Goal: Navigation & Orientation: Find specific page/section

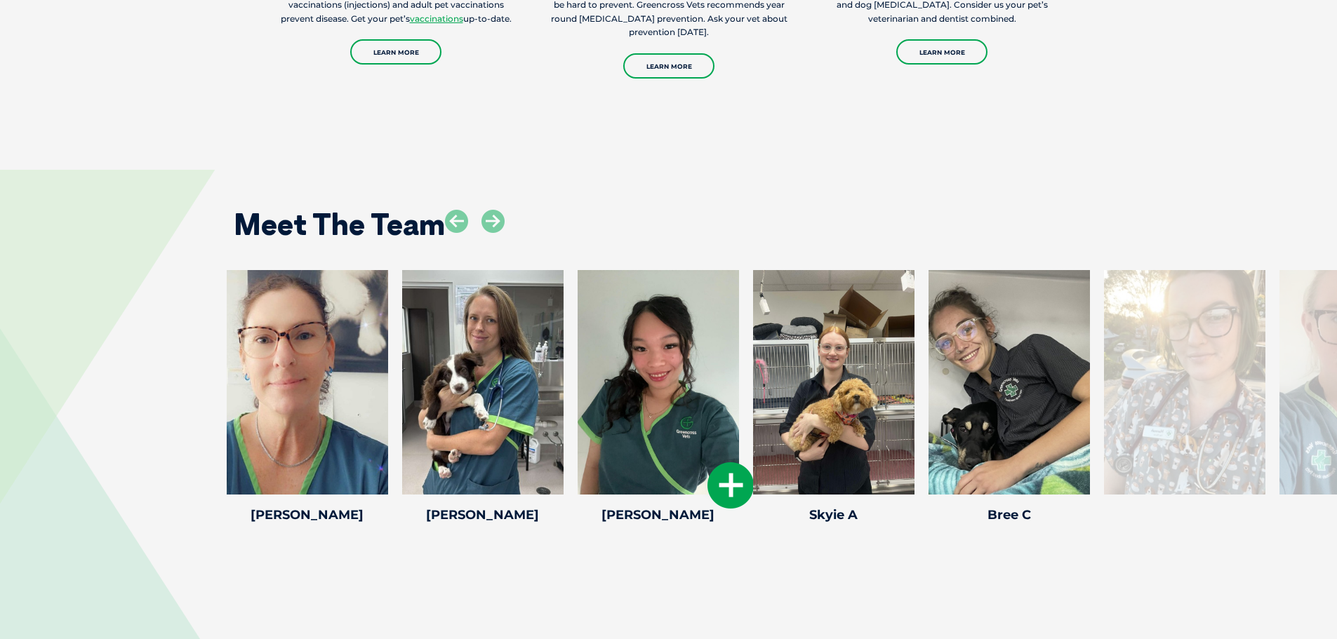
scroll to position [1965, 0]
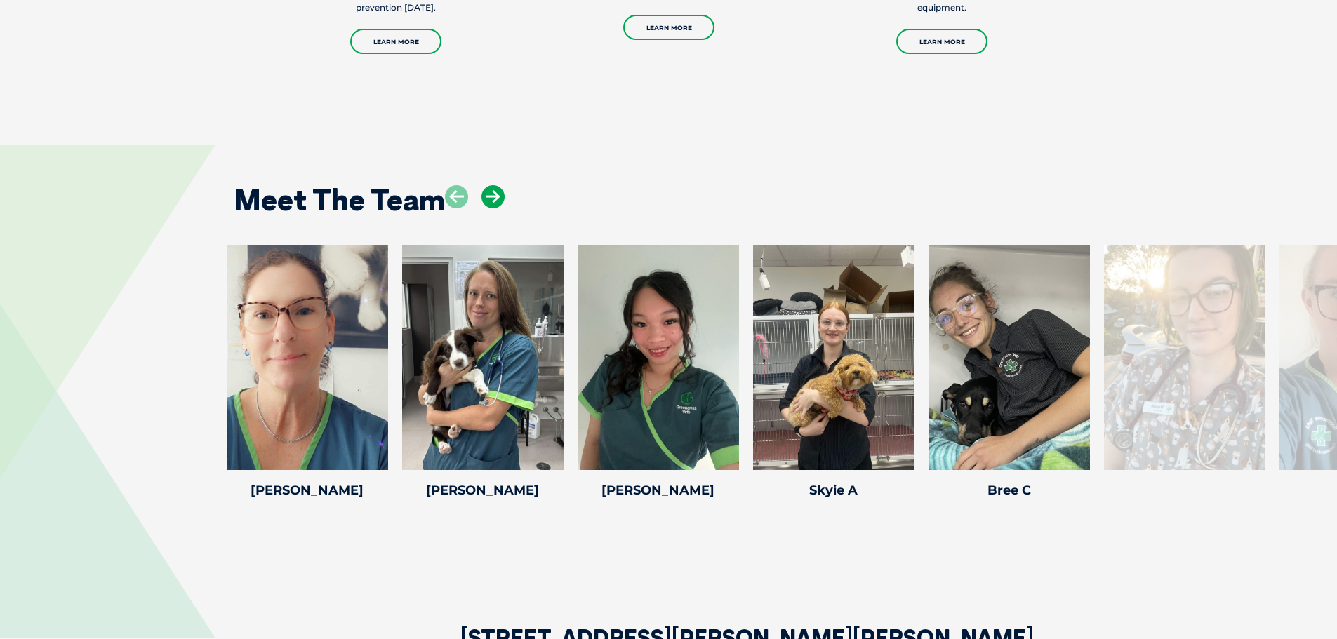
click at [495, 201] on icon at bounding box center [492, 196] width 23 height 23
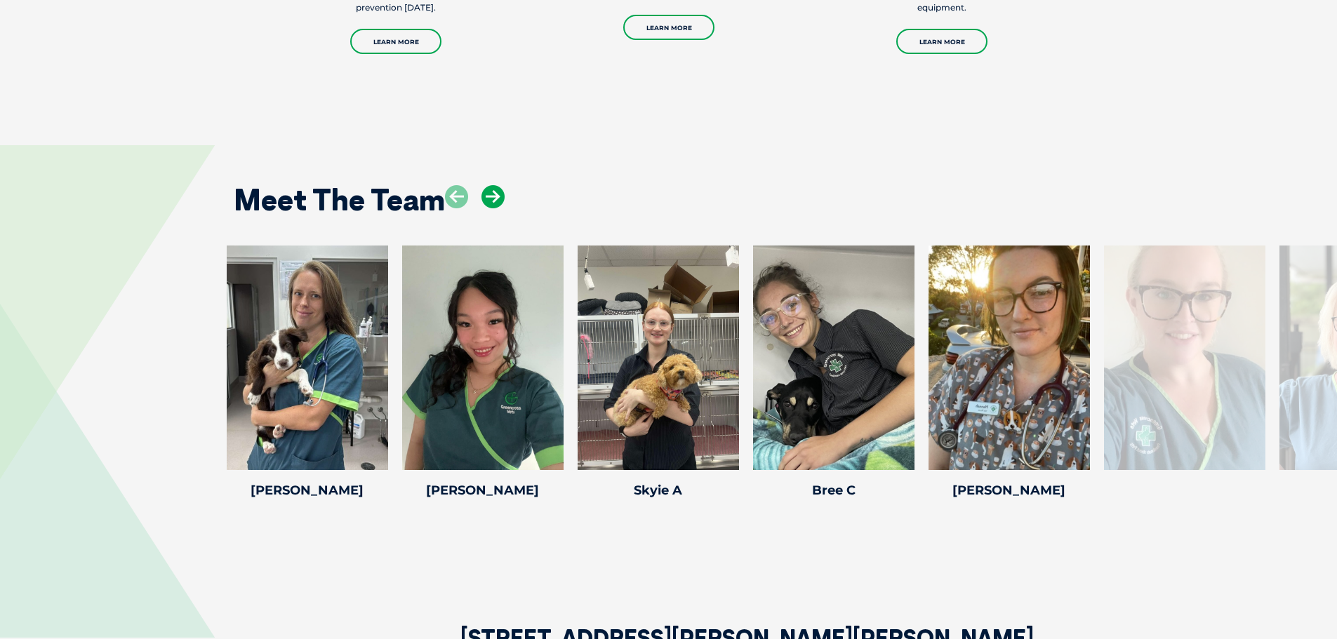
click at [495, 201] on icon at bounding box center [492, 196] width 23 height 23
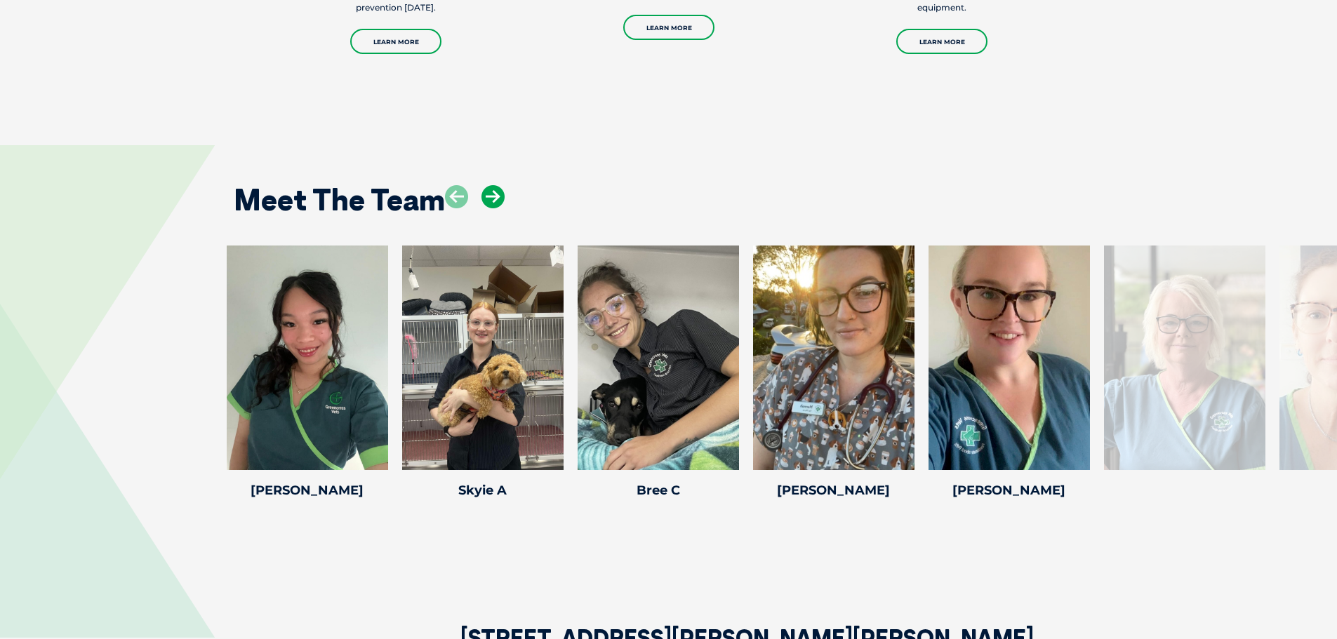
click at [495, 201] on icon at bounding box center [492, 196] width 23 height 23
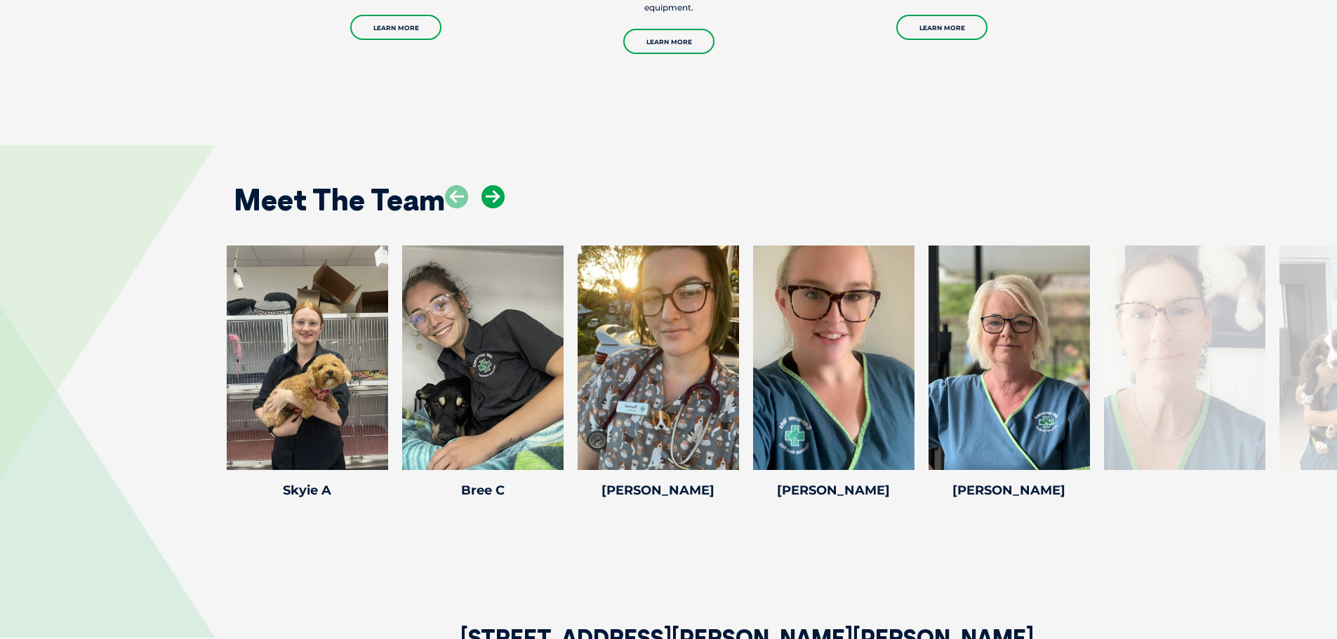
click at [495, 201] on icon at bounding box center [492, 196] width 23 height 23
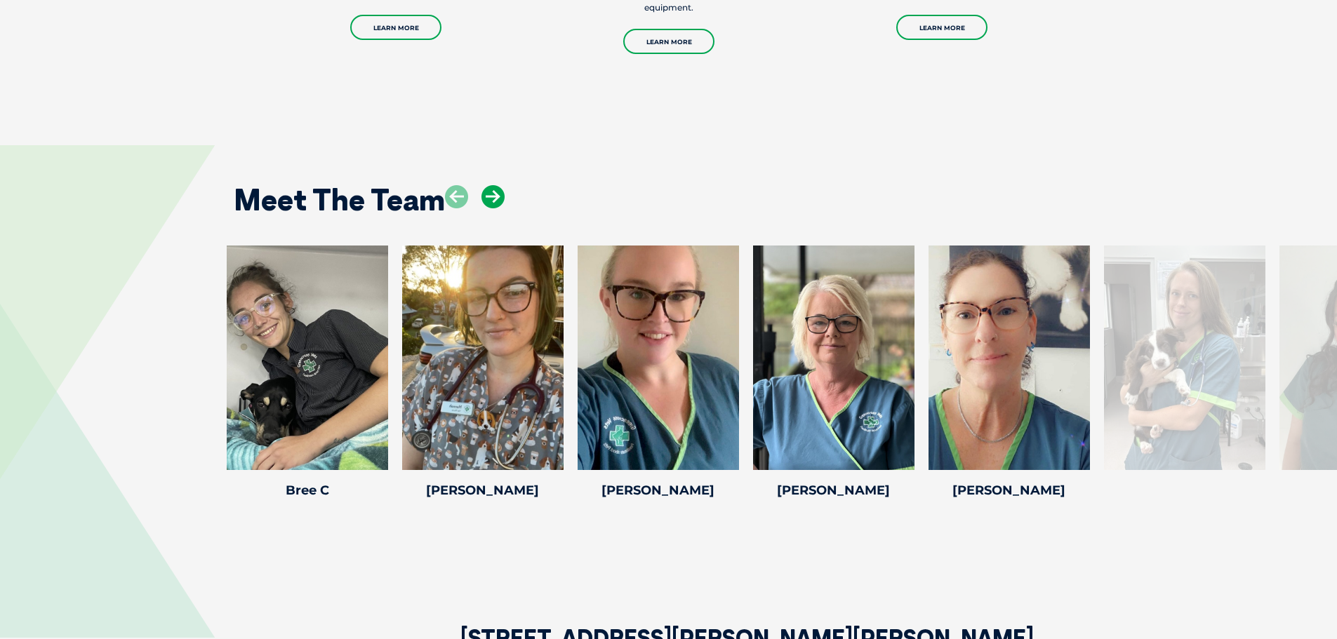
click at [495, 201] on icon at bounding box center [492, 196] width 23 height 23
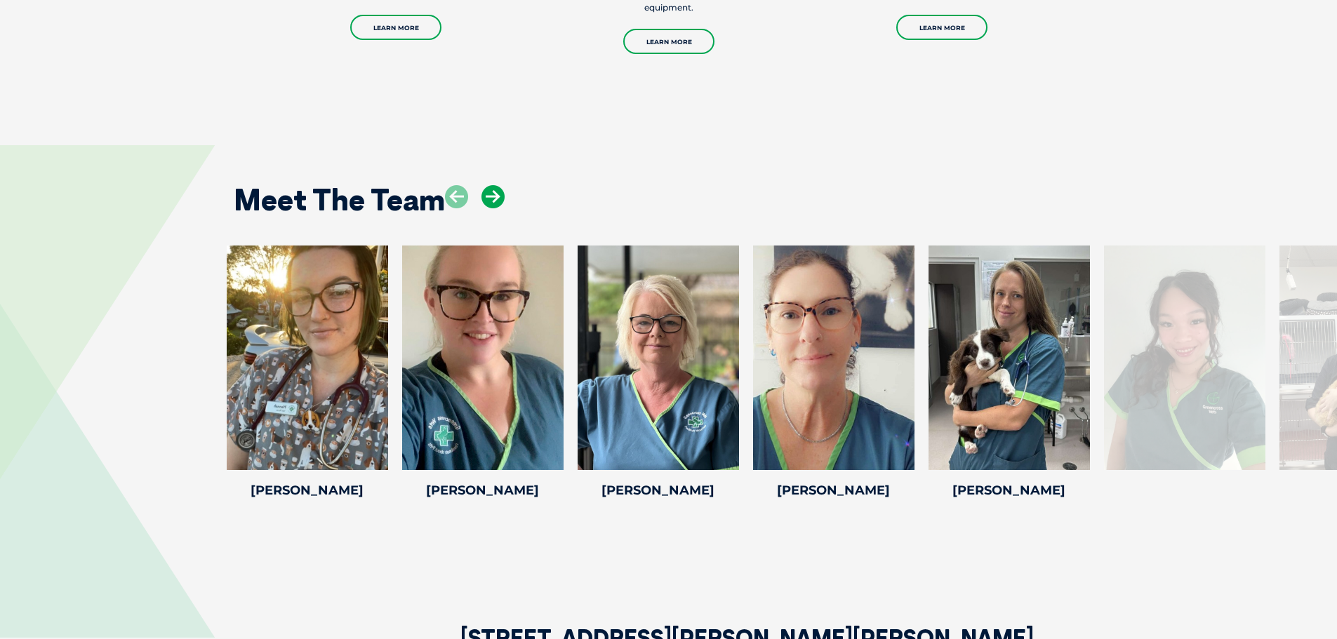
click at [495, 201] on icon at bounding box center [492, 196] width 23 height 23
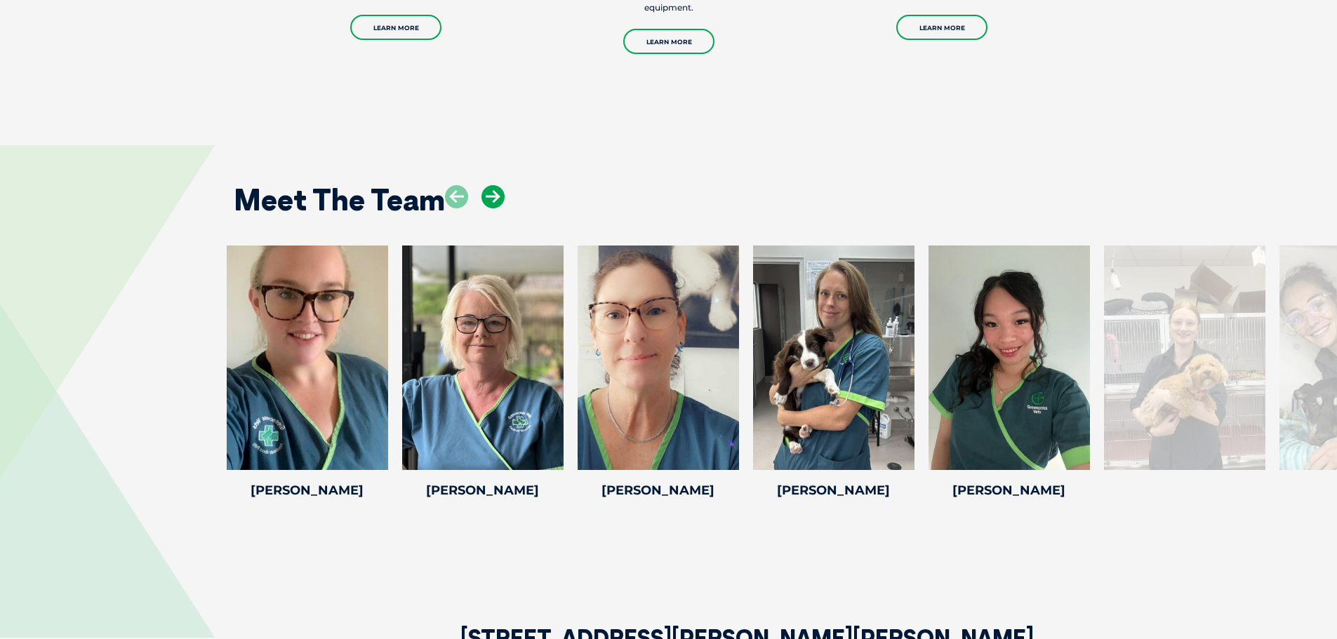
click at [495, 201] on icon at bounding box center [492, 196] width 23 height 23
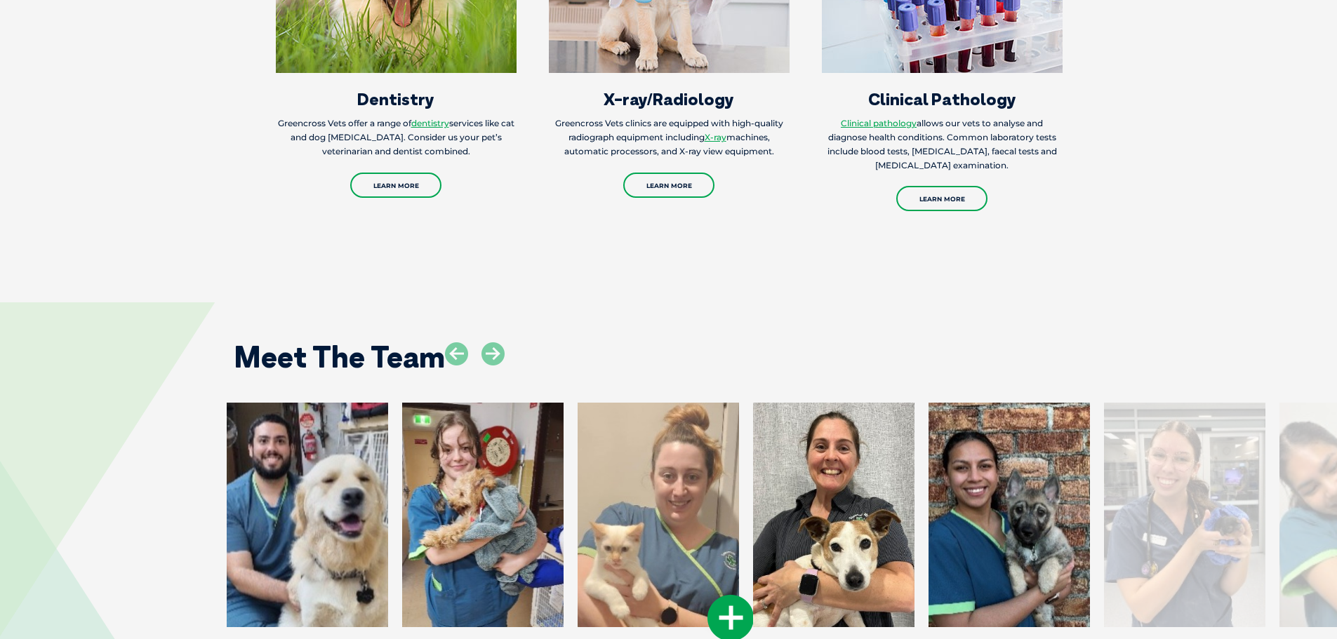
scroll to position [1754, 0]
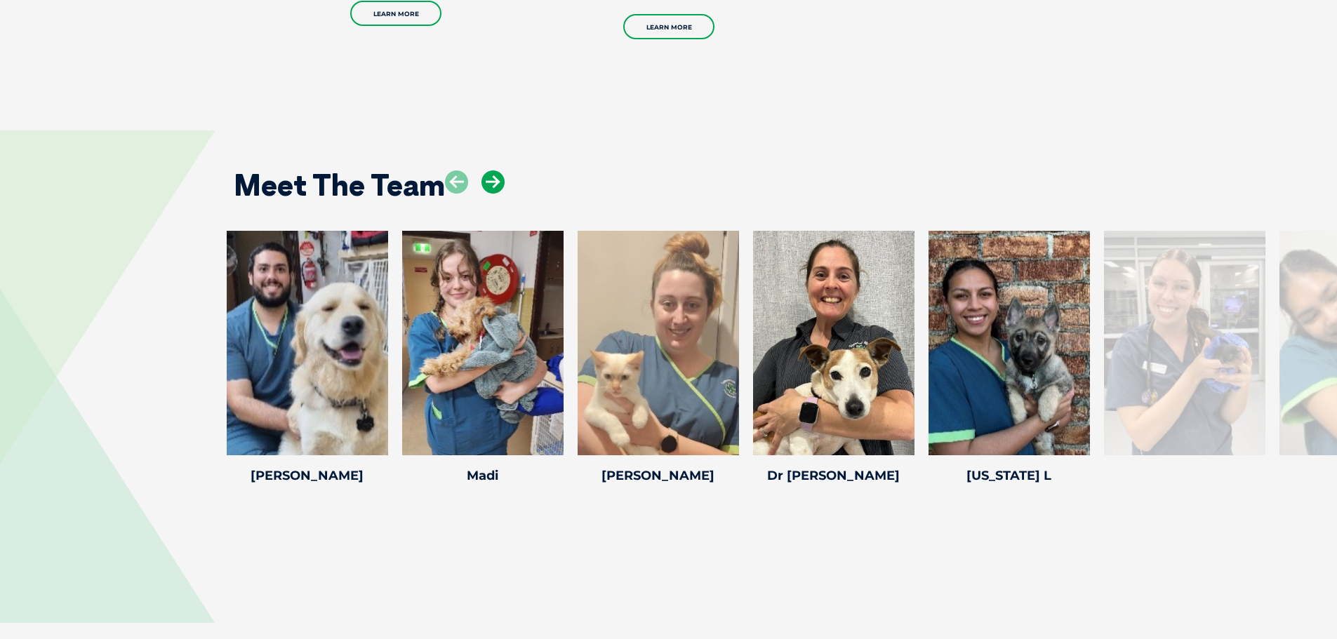
click at [495, 185] on icon at bounding box center [492, 182] width 23 height 23
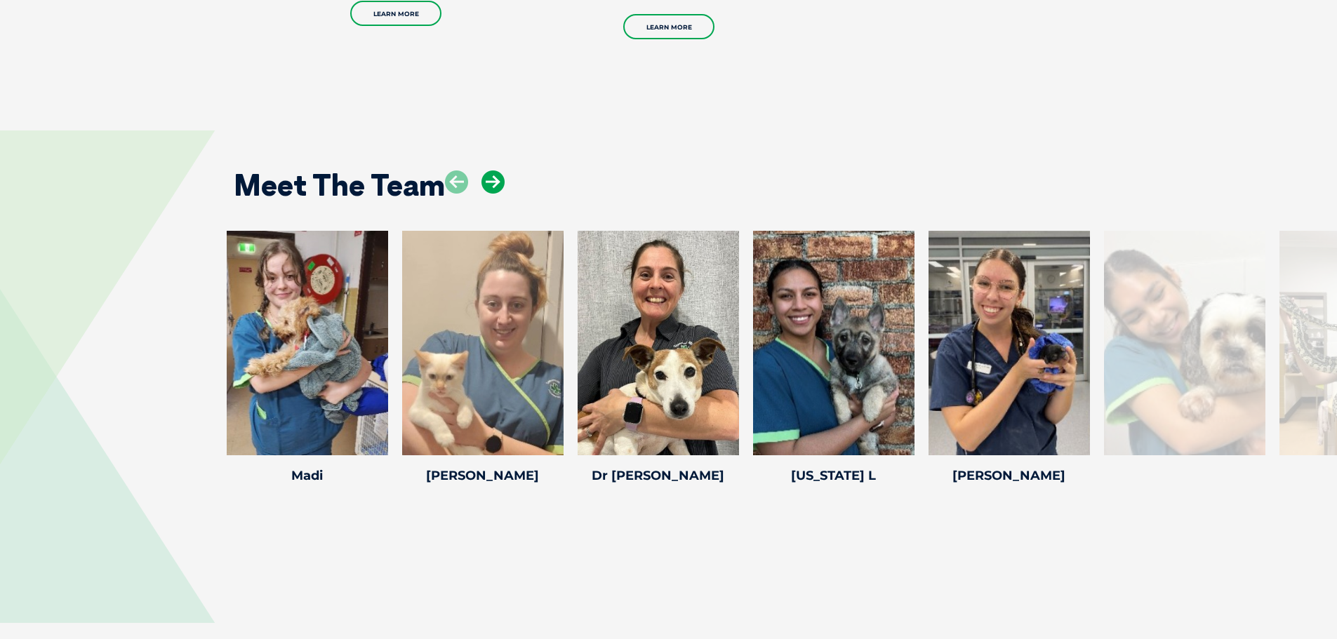
click at [495, 185] on icon at bounding box center [492, 182] width 23 height 23
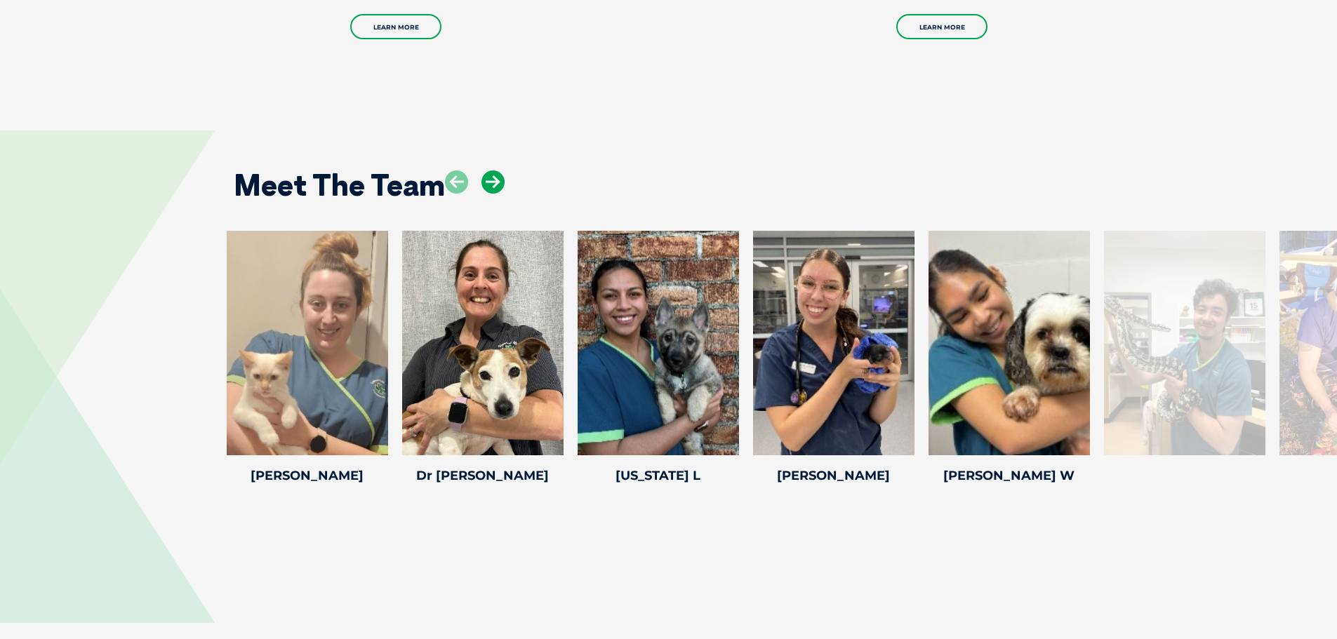
click at [495, 185] on icon at bounding box center [492, 182] width 23 height 23
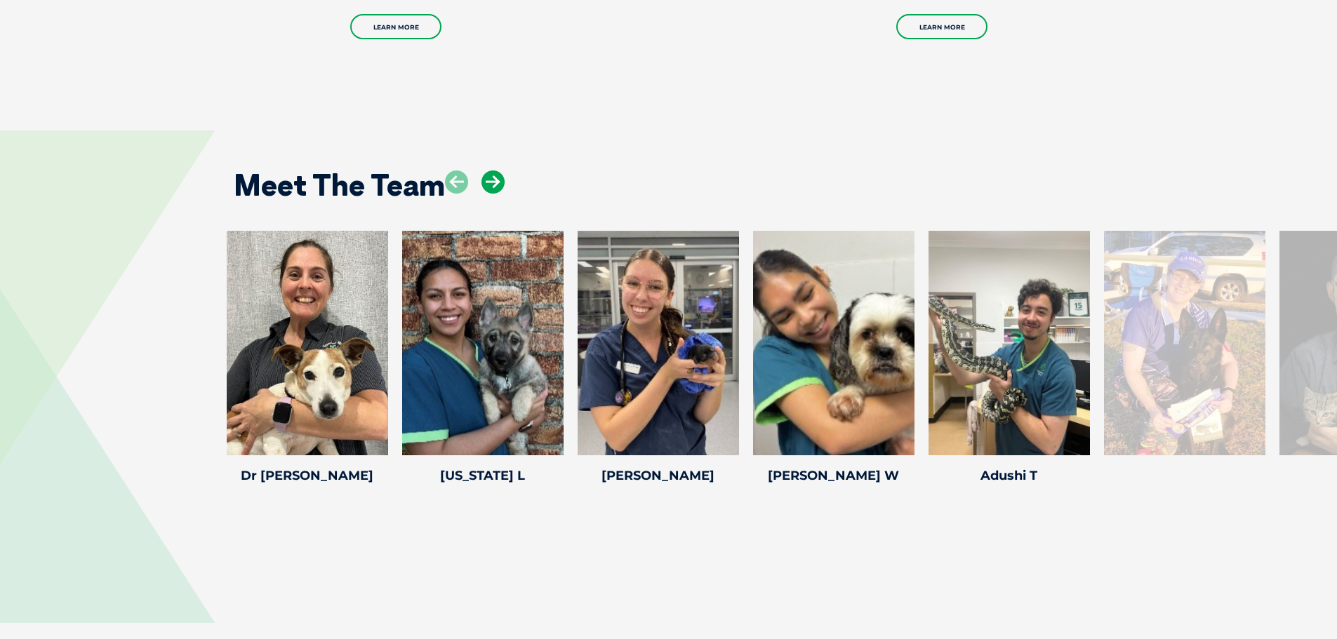
click at [495, 185] on icon at bounding box center [492, 182] width 23 height 23
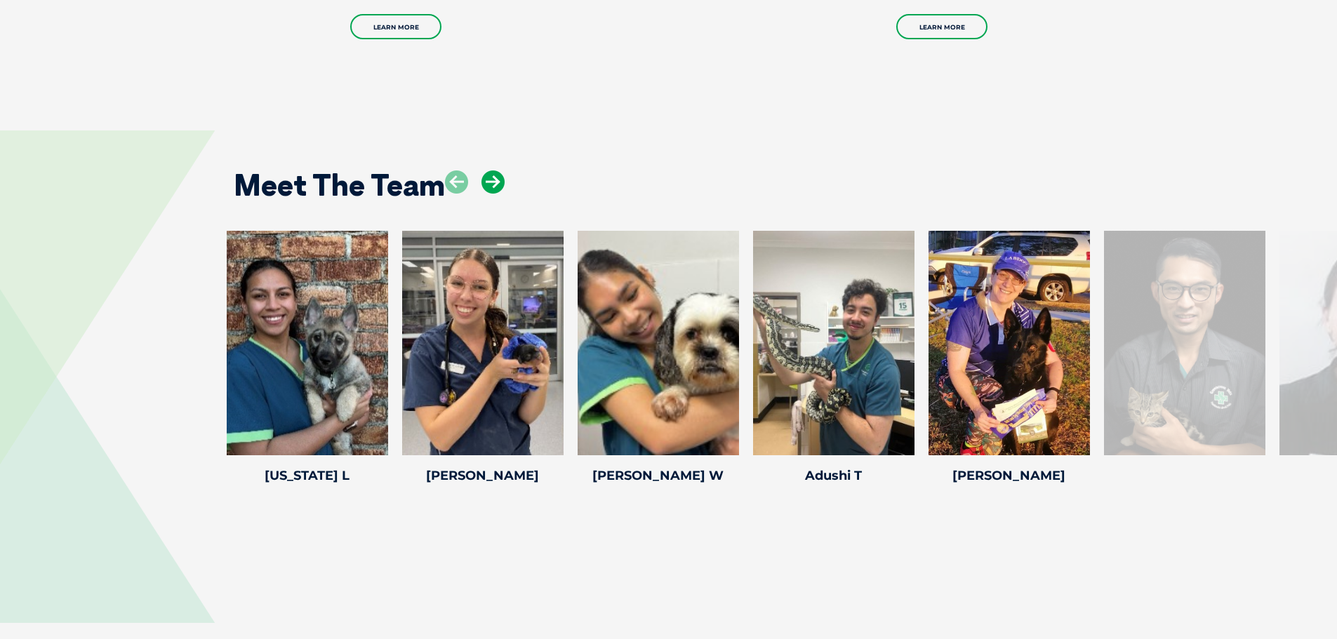
click at [495, 185] on icon at bounding box center [492, 182] width 23 height 23
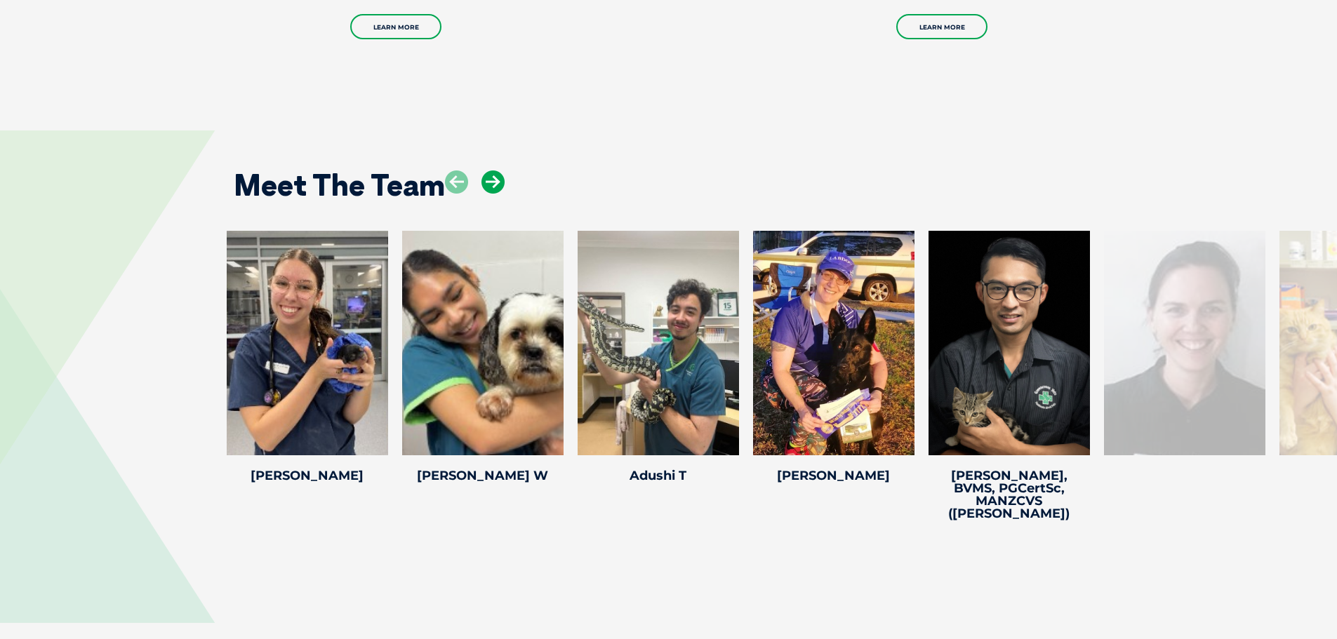
click at [495, 185] on icon at bounding box center [492, 182] width 23 height 23
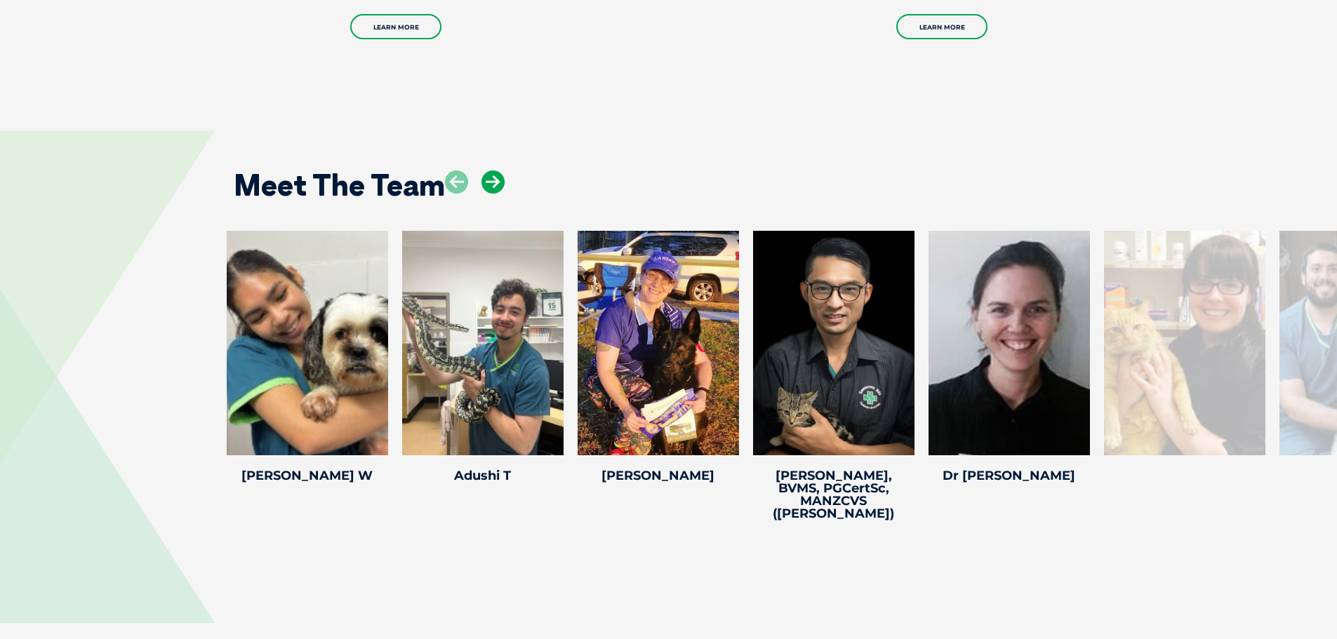
click at [495, 185] on icon at bounding box center [492, 182] width 23 height 23
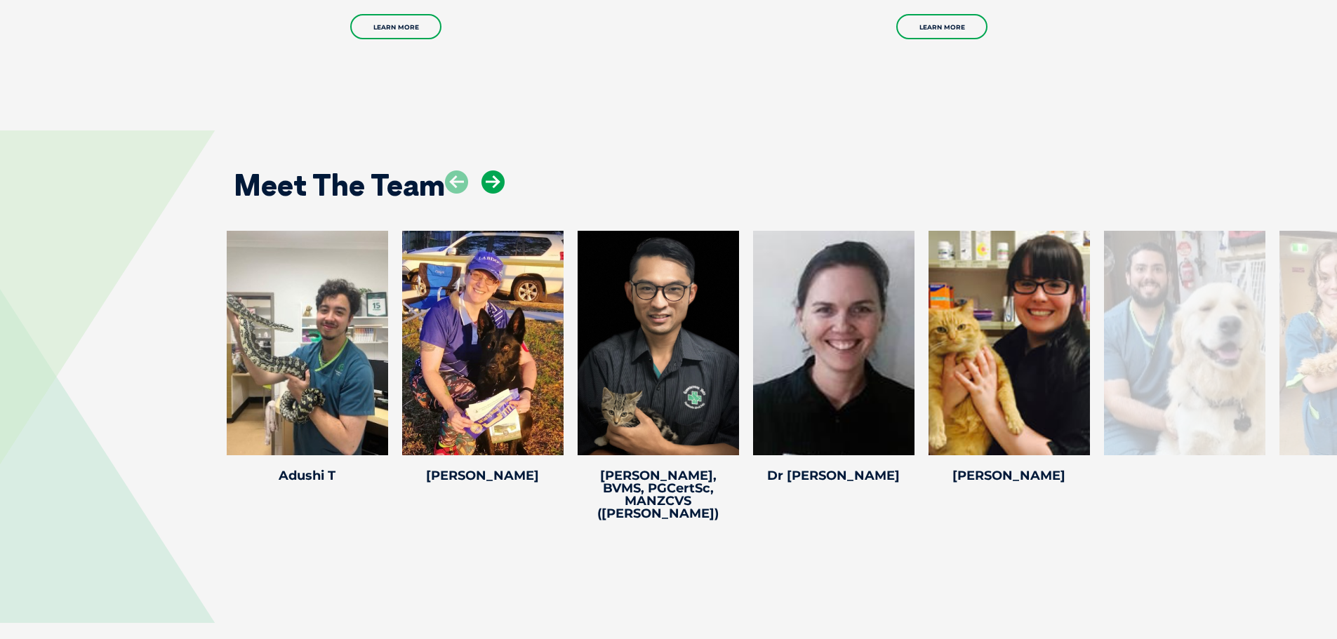
click at [495, 185] on icon at bounding box center [492, 182] width 23 height 23
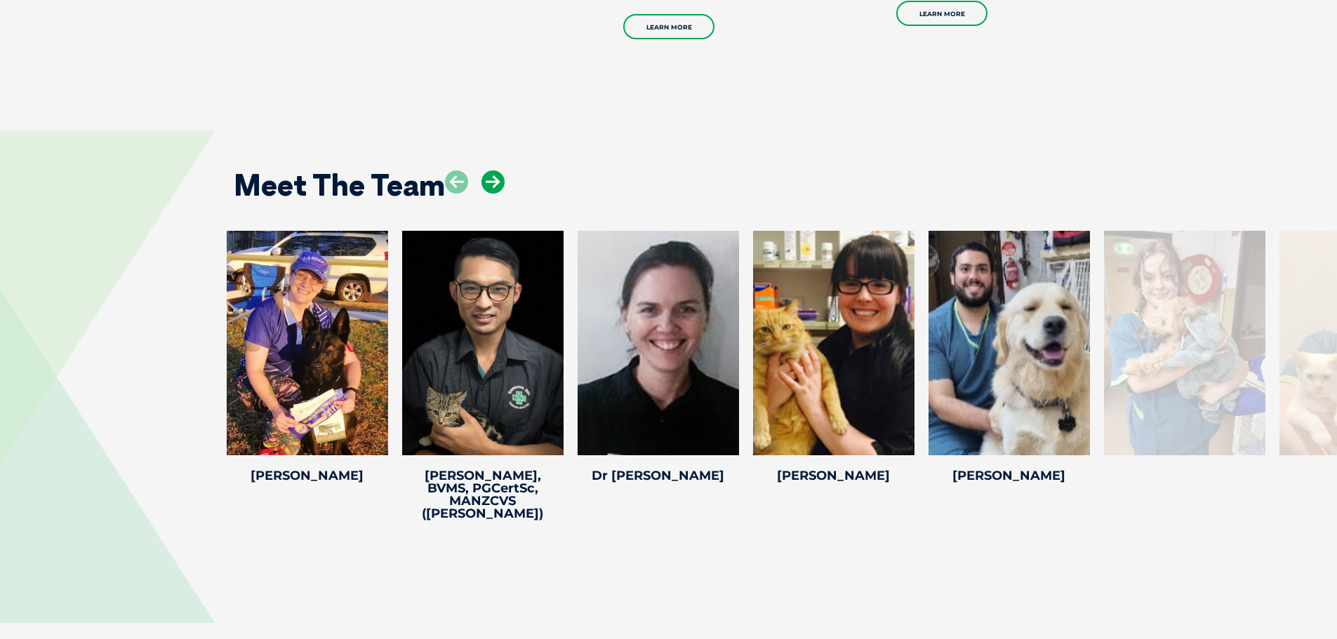
click at [495, 185] on icon at bounding box center [492, 182] width 23 height 23
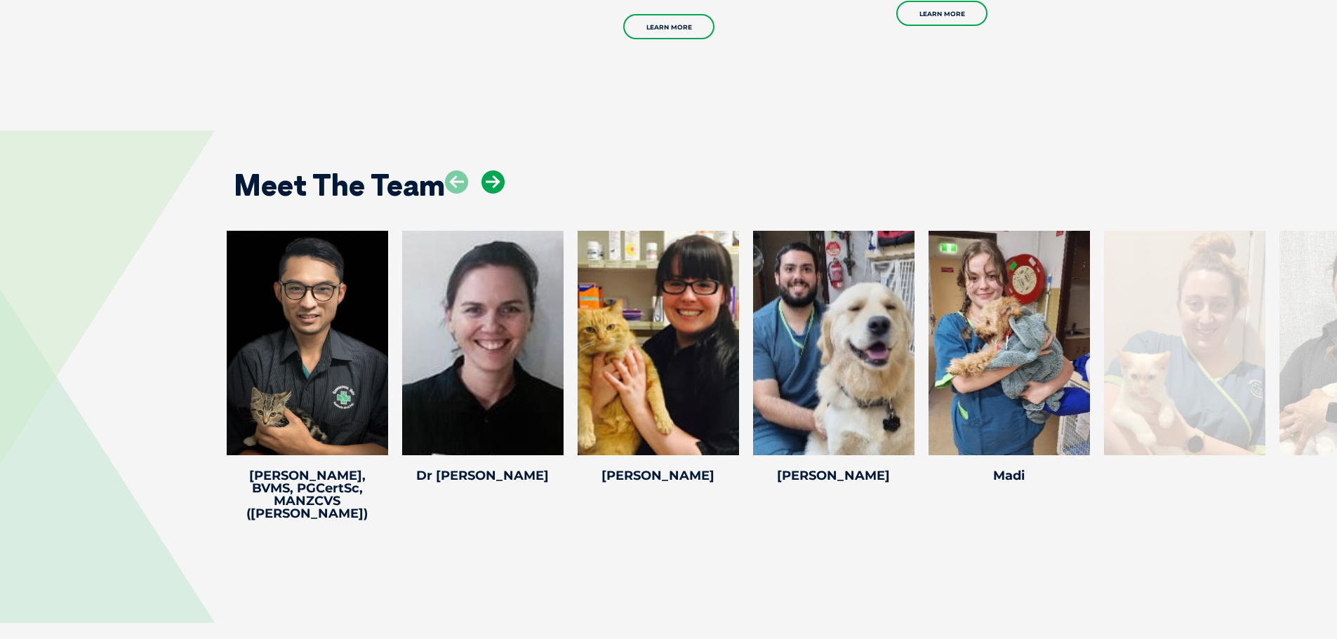
click at [495, 185] on icon at bounding box center [492, 182] width 23 height 23
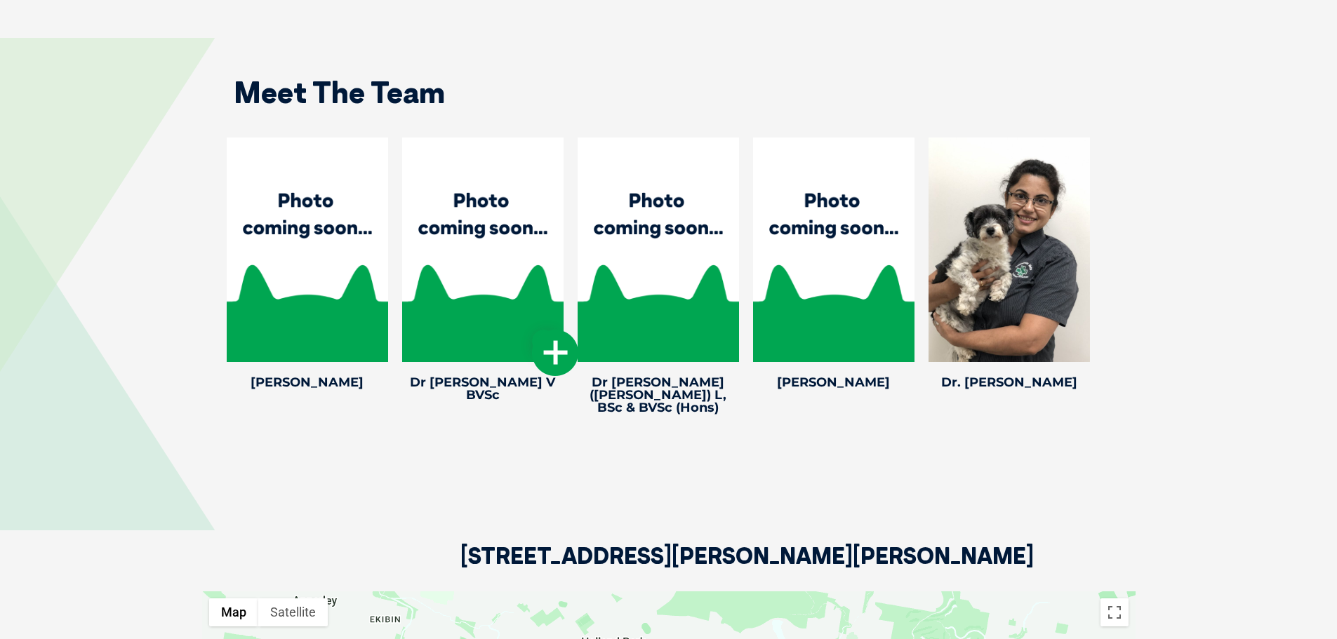
scroll to position [1965, 0]
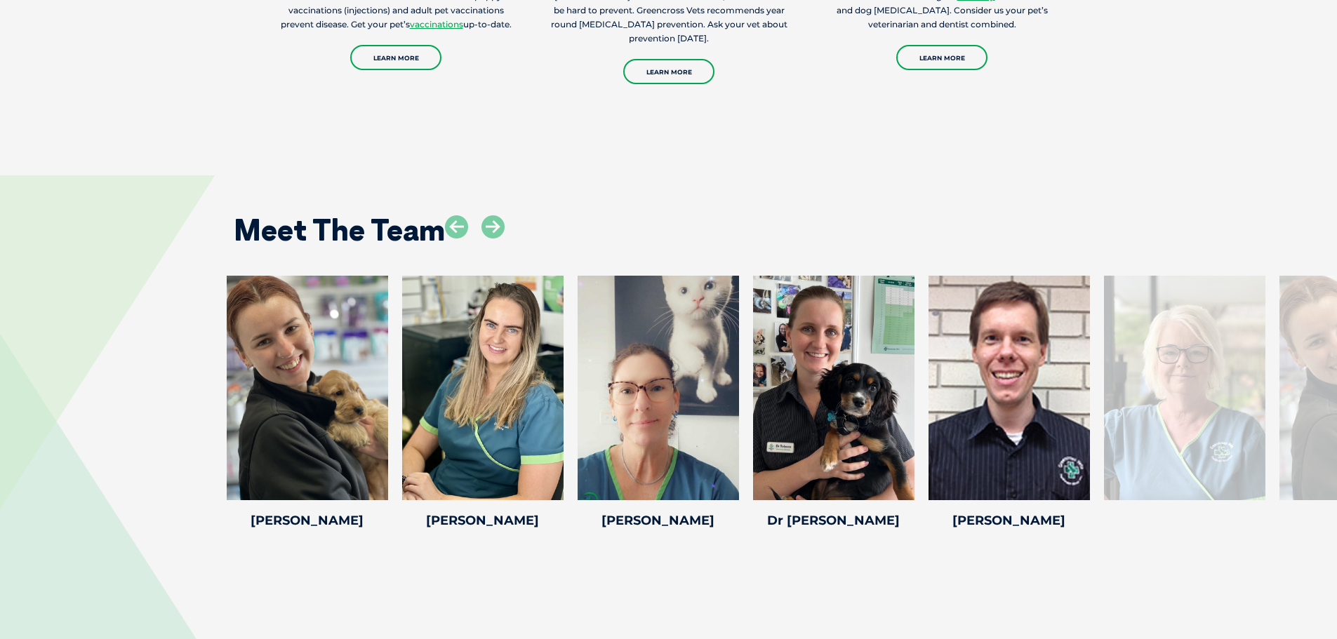
scroll to position [1895, 0]
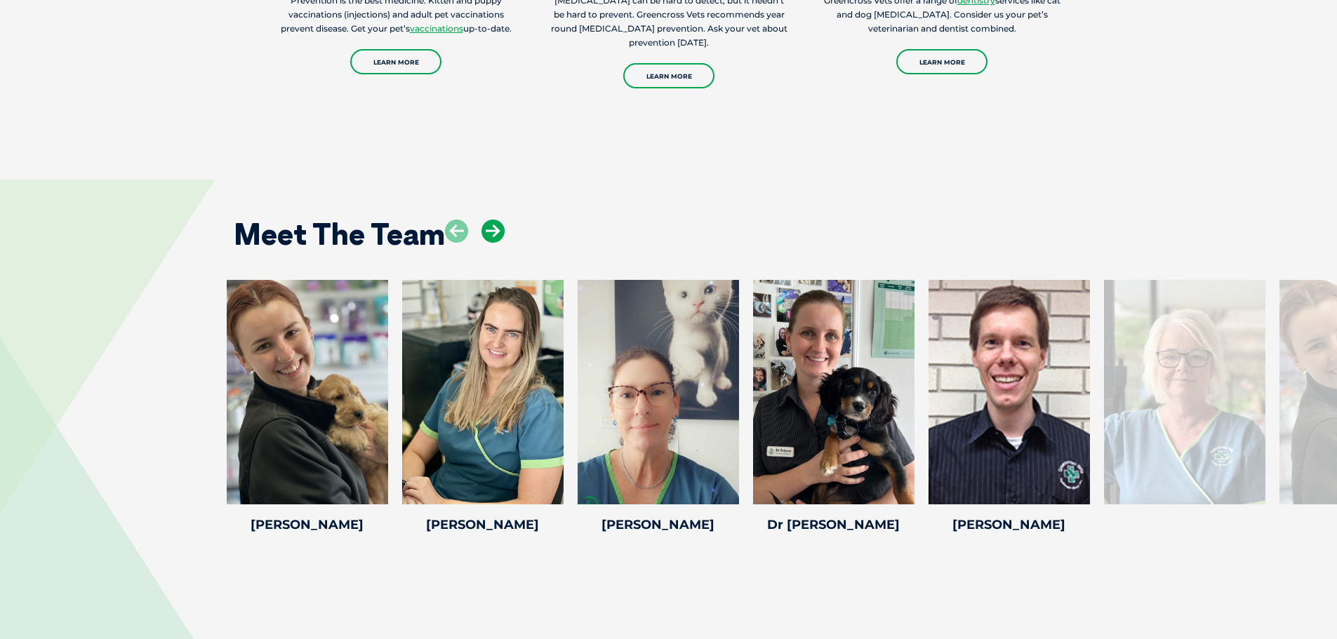
click at [499, 220] on icon at bounding box center [492, 231] width 23 height 23
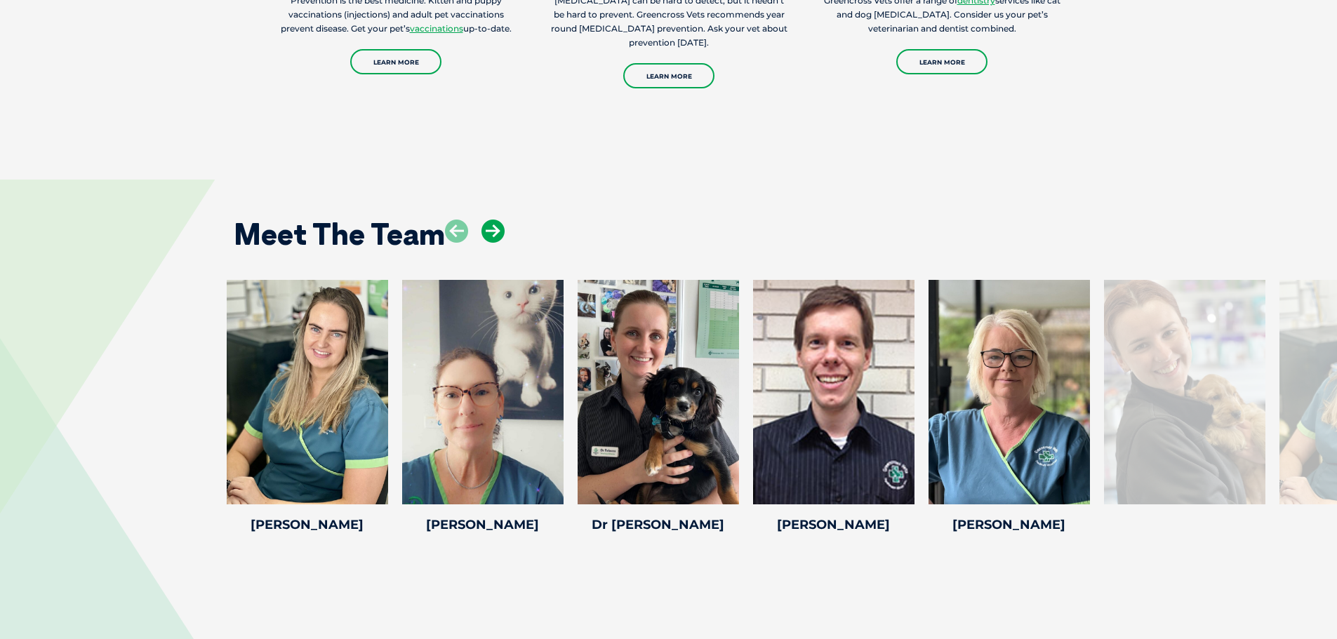
click at [499, 220] on icon at bounding box center [492, 231] width 23 height 23
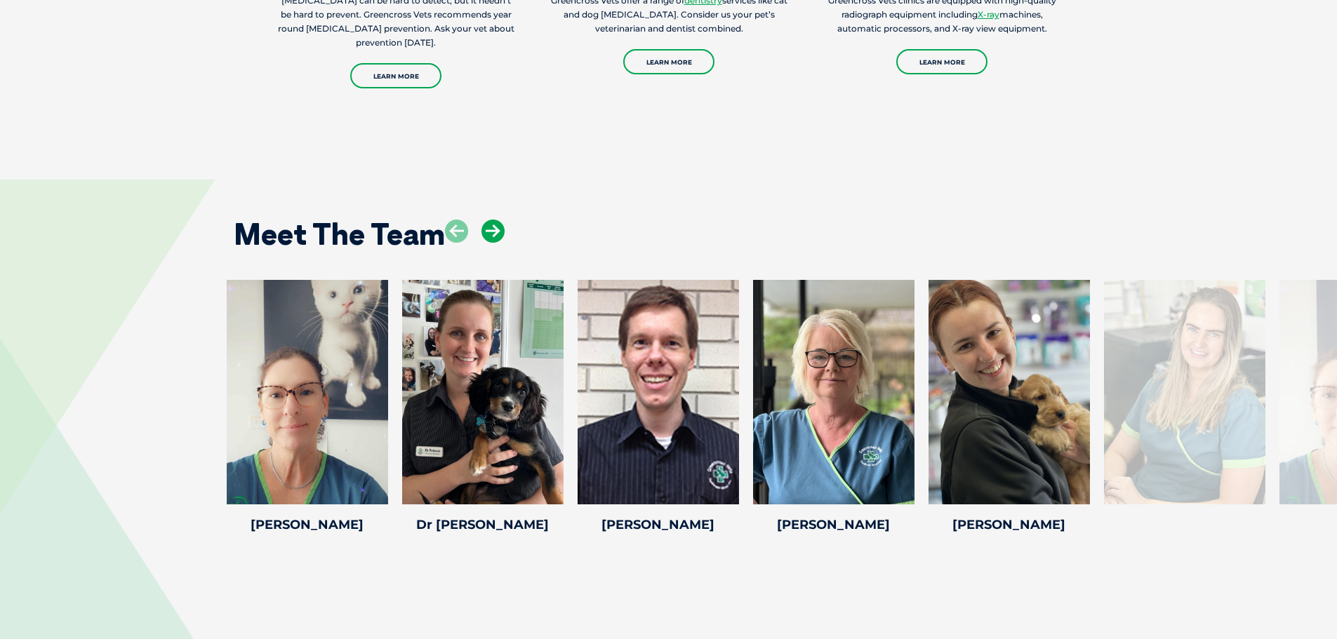
click at [499, 220] on icon at bounding box center [492, 231] width 23 height 23
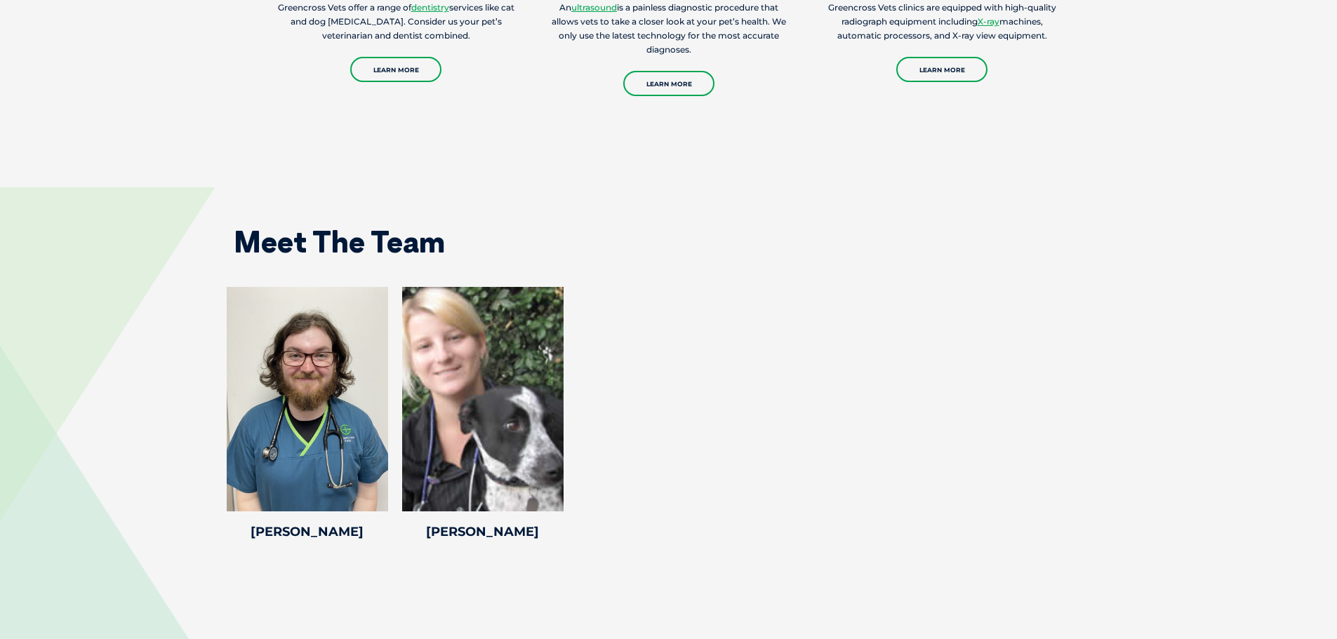
scroll to position [2105, 0]
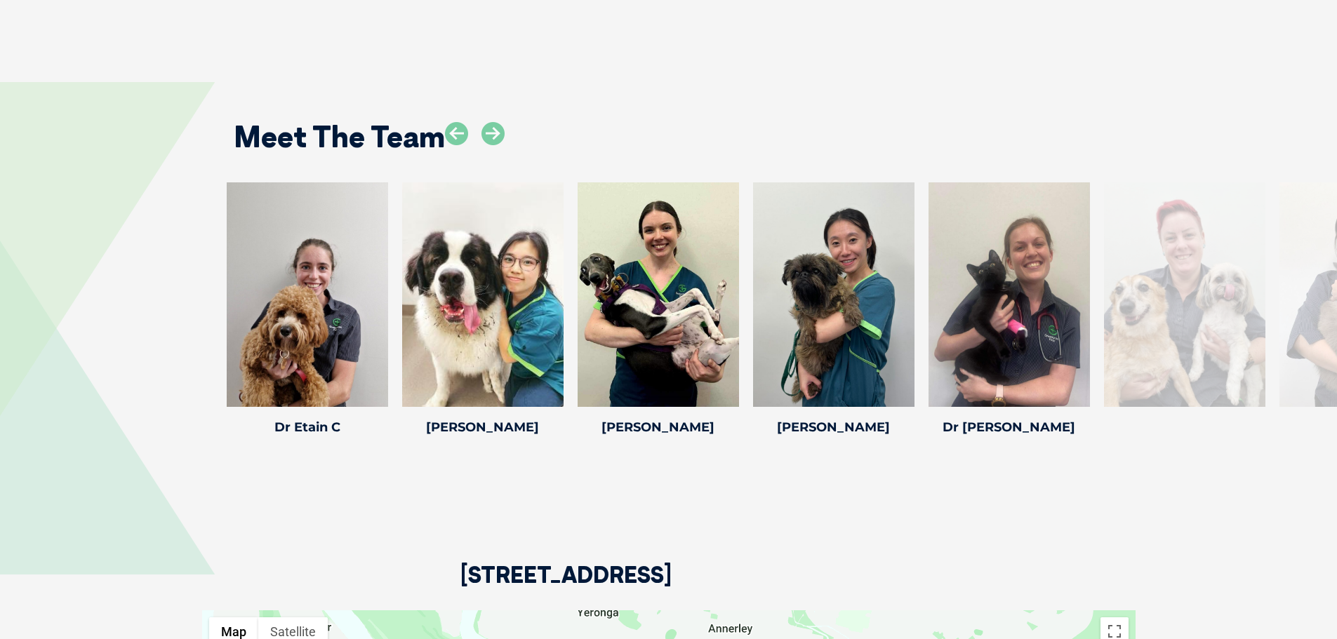
scroll to position [2316, 0]
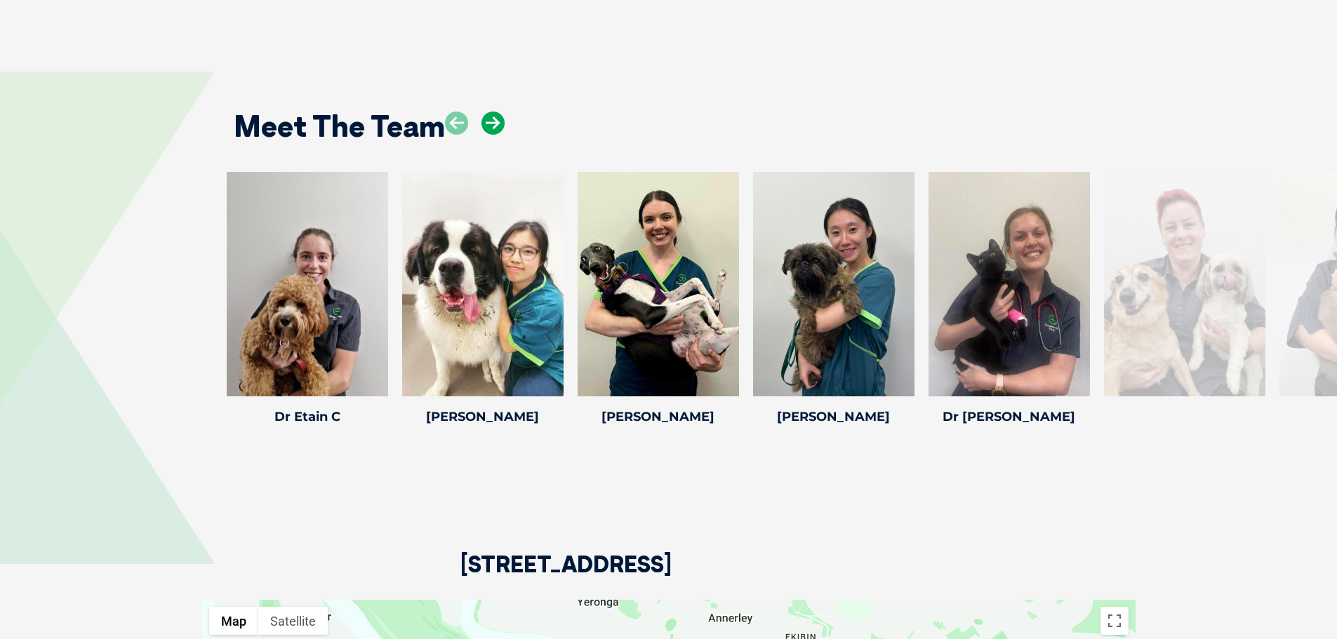
click at [493, 114] on icon at bounding box center [492, 123] width 23 height 23
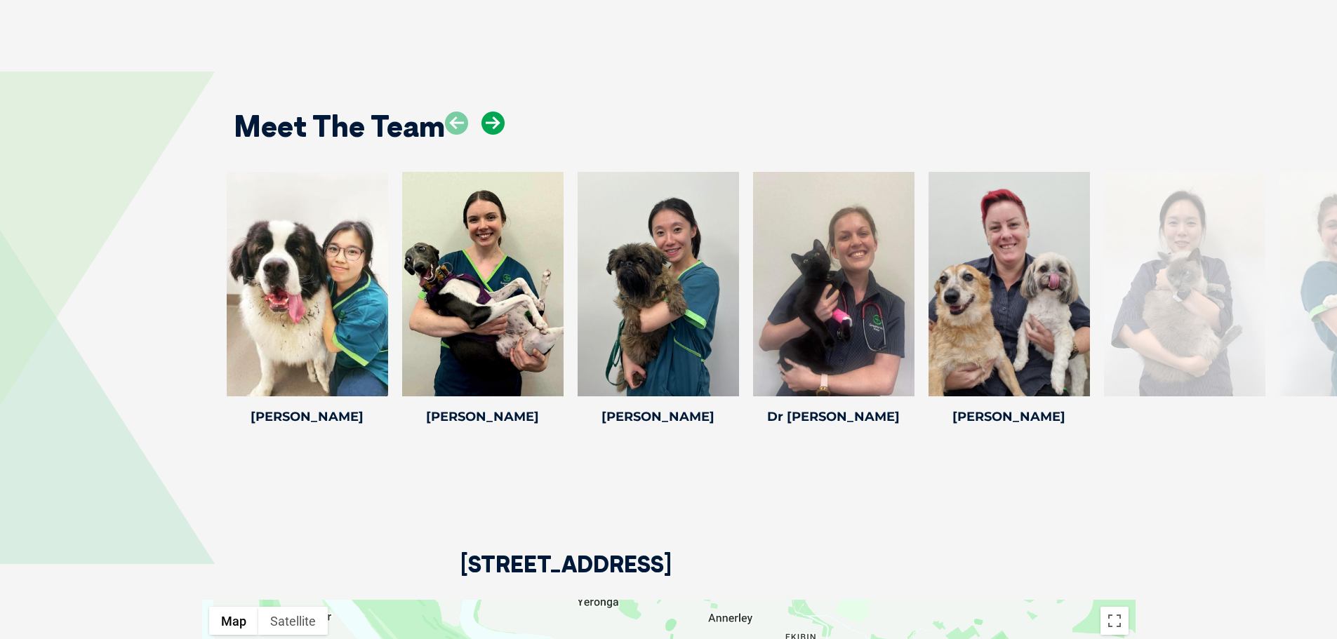
click at [493, 112] on icon at bounding box center [492, 123] width 23 height 23
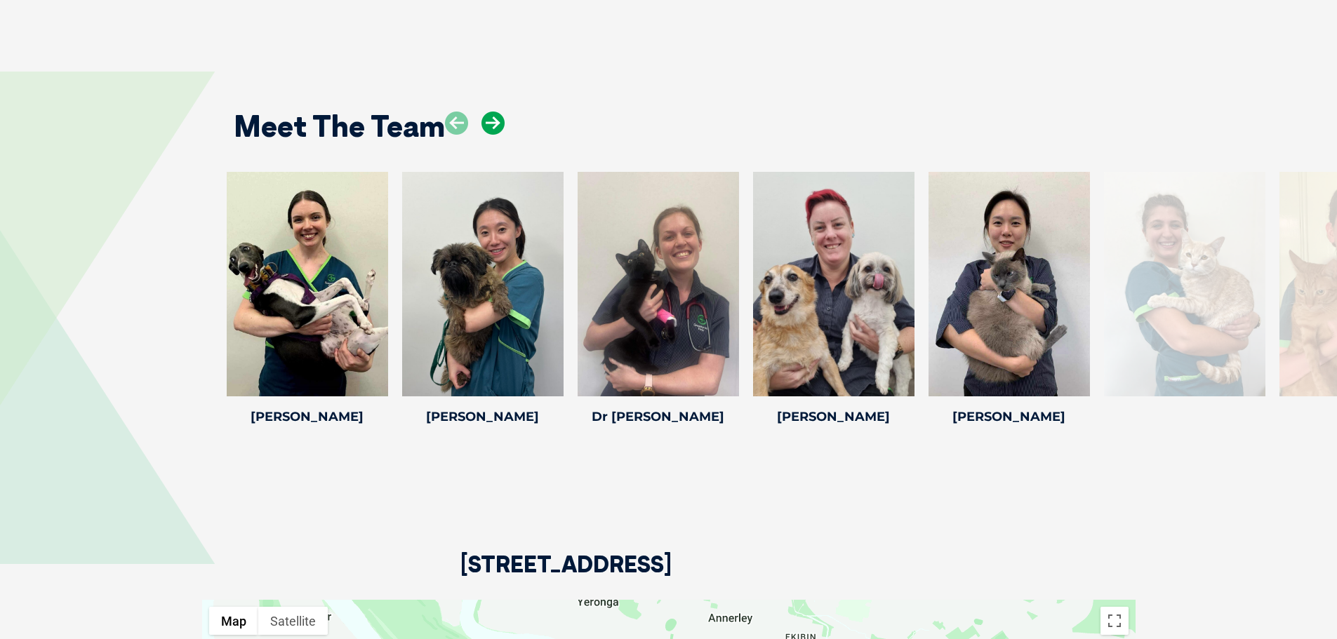
click at [493, 112] on icon at bounding box center [492, 123] width 23 height 23
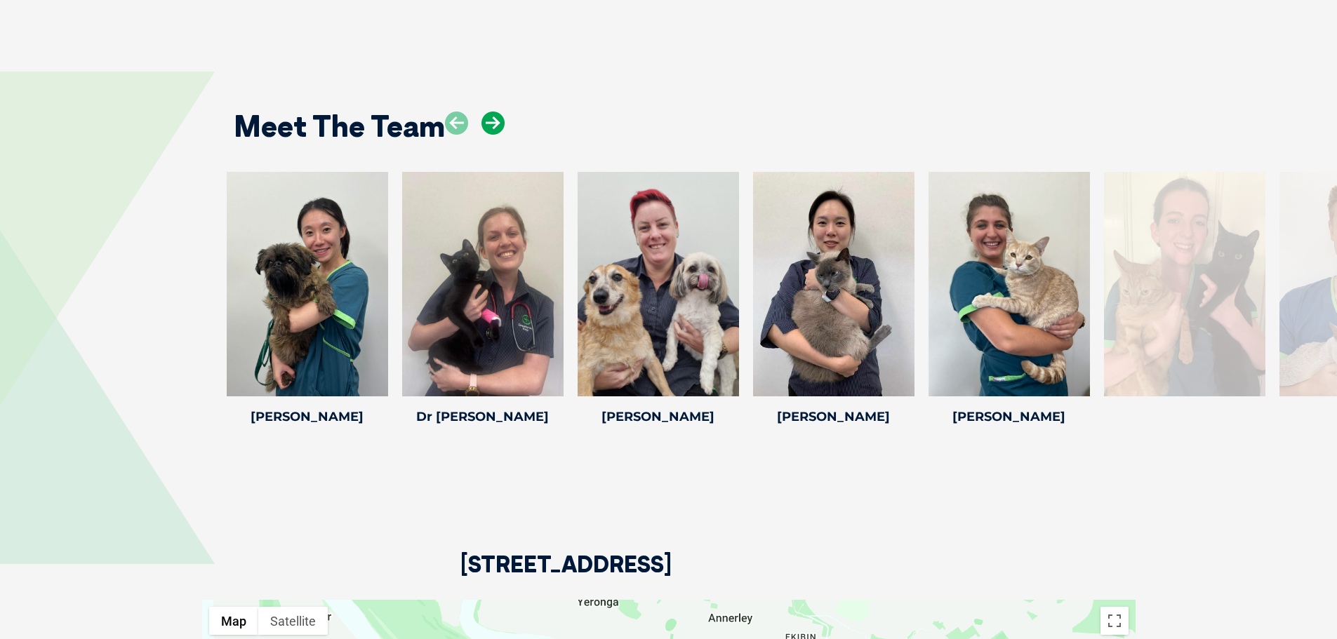
click at [493, 112] on icon at bounding box center [492, 123] width 23 height 23
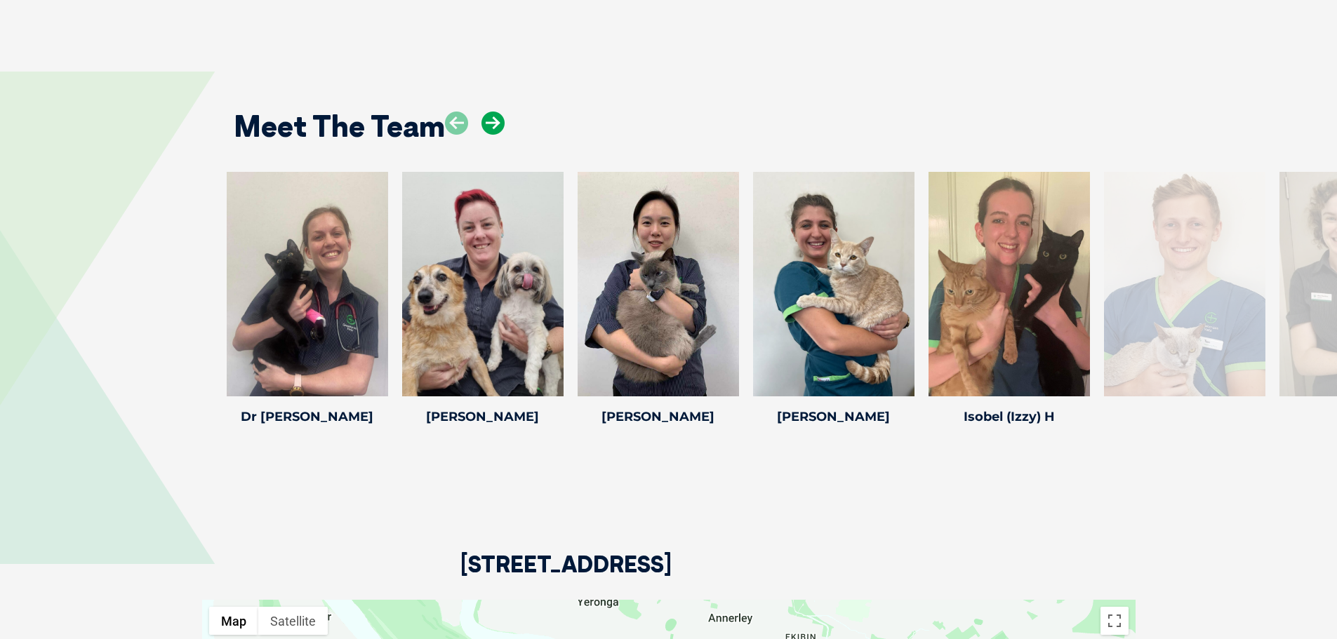
click at [493, 112] on icon at bounding box center [492, 123] width 23 height 23
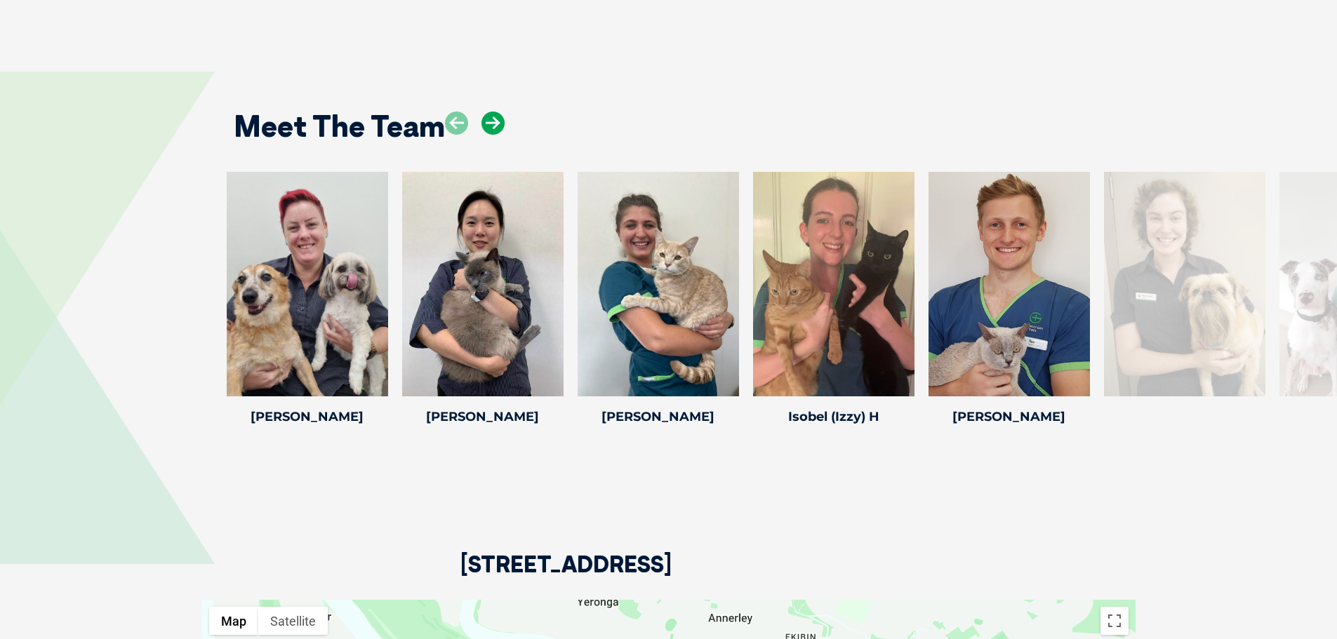
click at [493, 112] on icon at bounding box center [492, 123] width 23 height 23
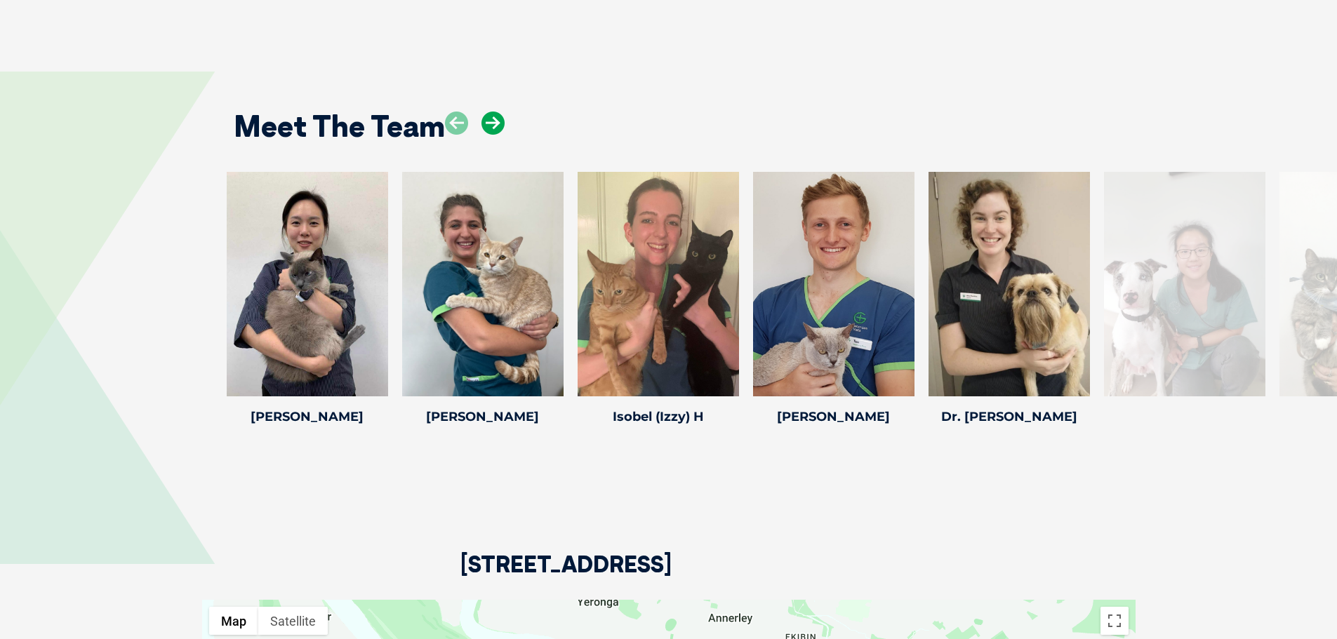
click at [493, 112] on icon at bounding box center [492, 123] width 23 height 23
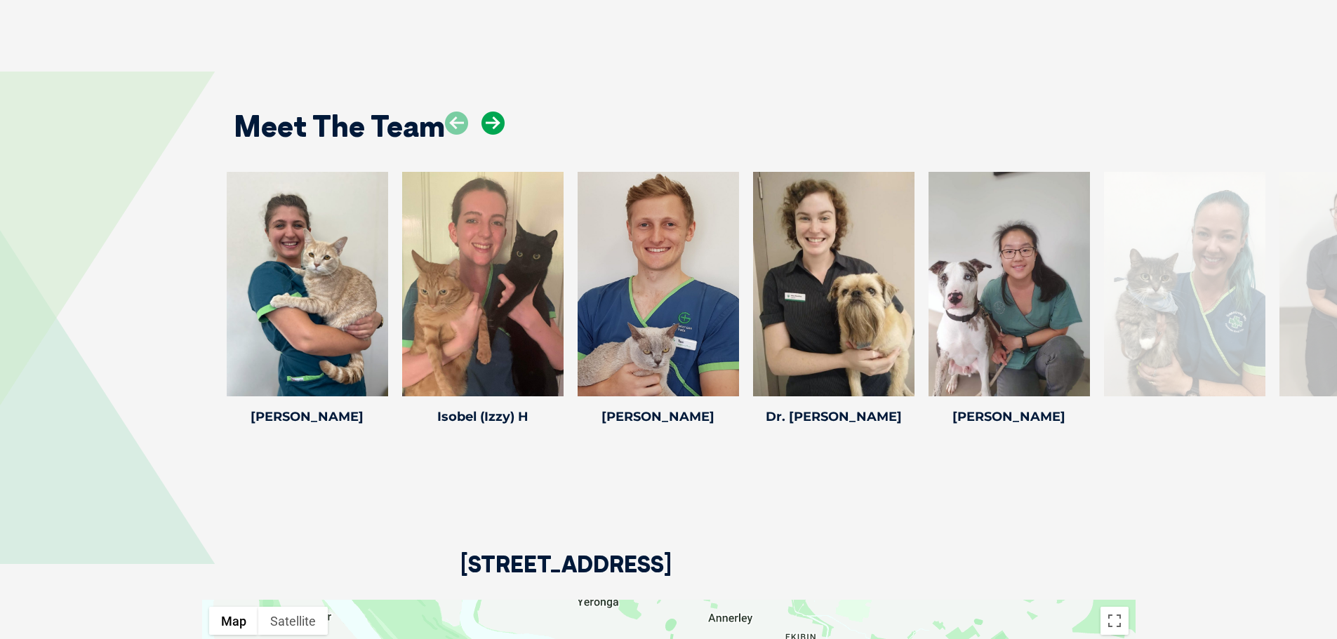
click at [493, 112] on icon at bounding box center [492, 123] width 23 height 23
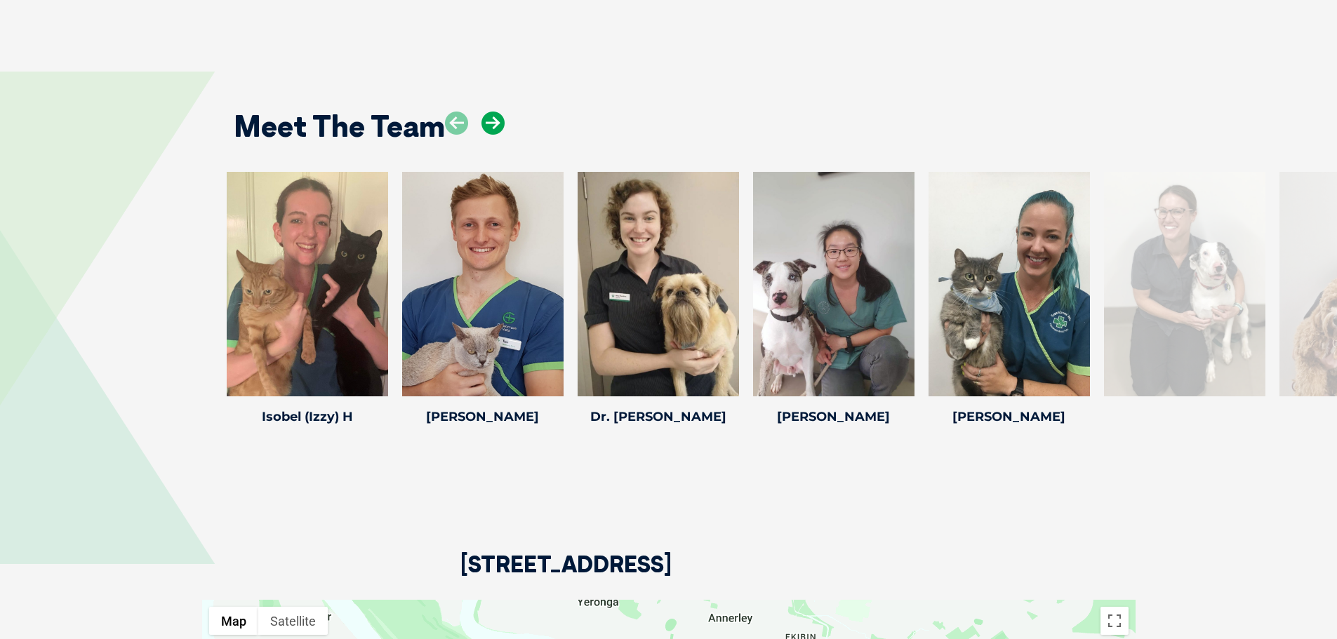
click at [493, 112] on icon at bounding box center [492, 123] width 23 height 23
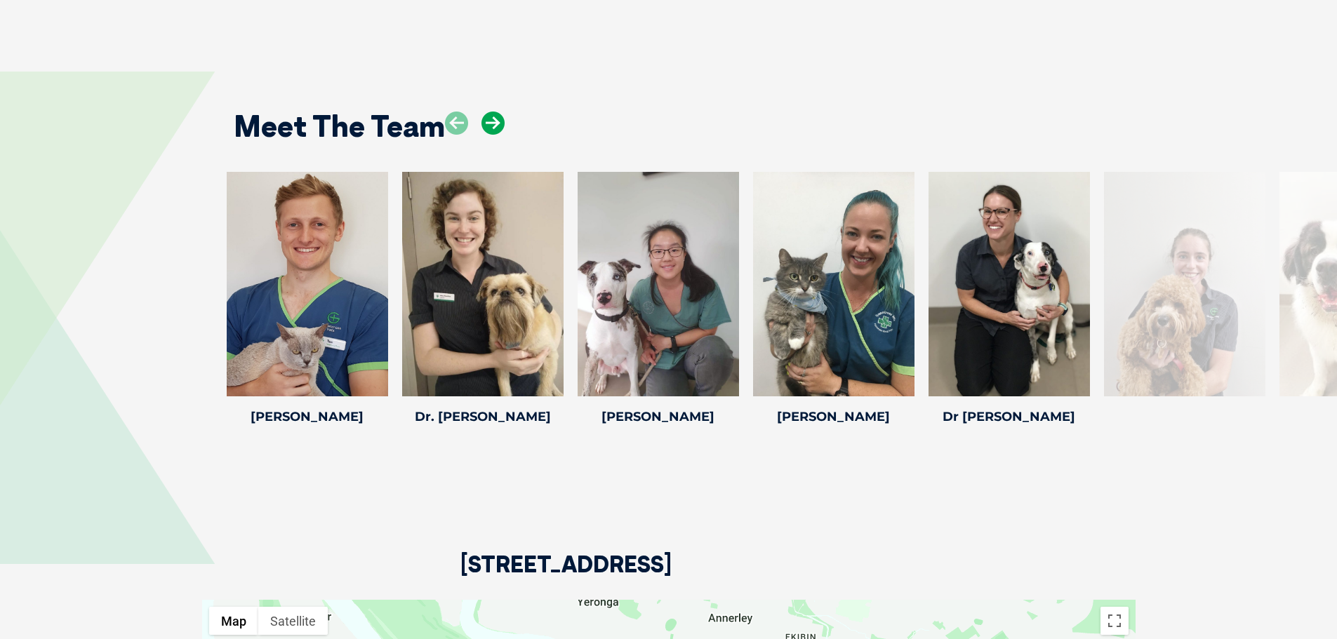
click at [493, 112] on icon at bounding box center [492, 123] width 23 height 23
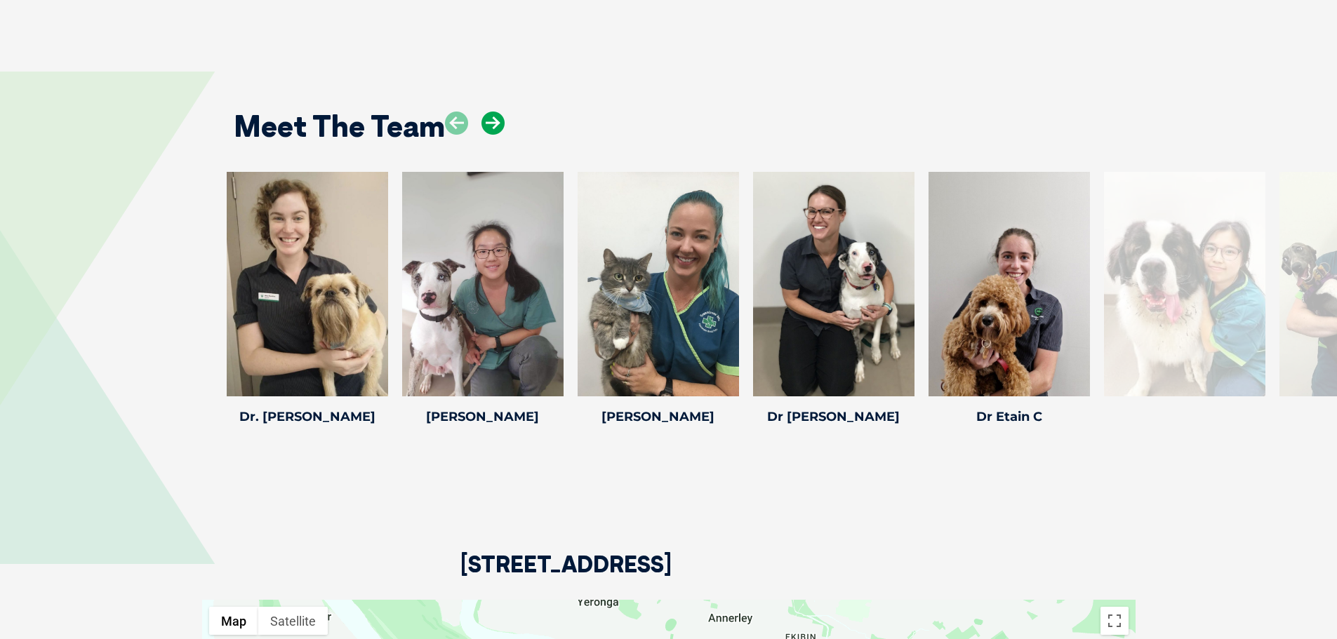
click at [493, 112] on icon at bounding box center [492, 123] width 23 height 23
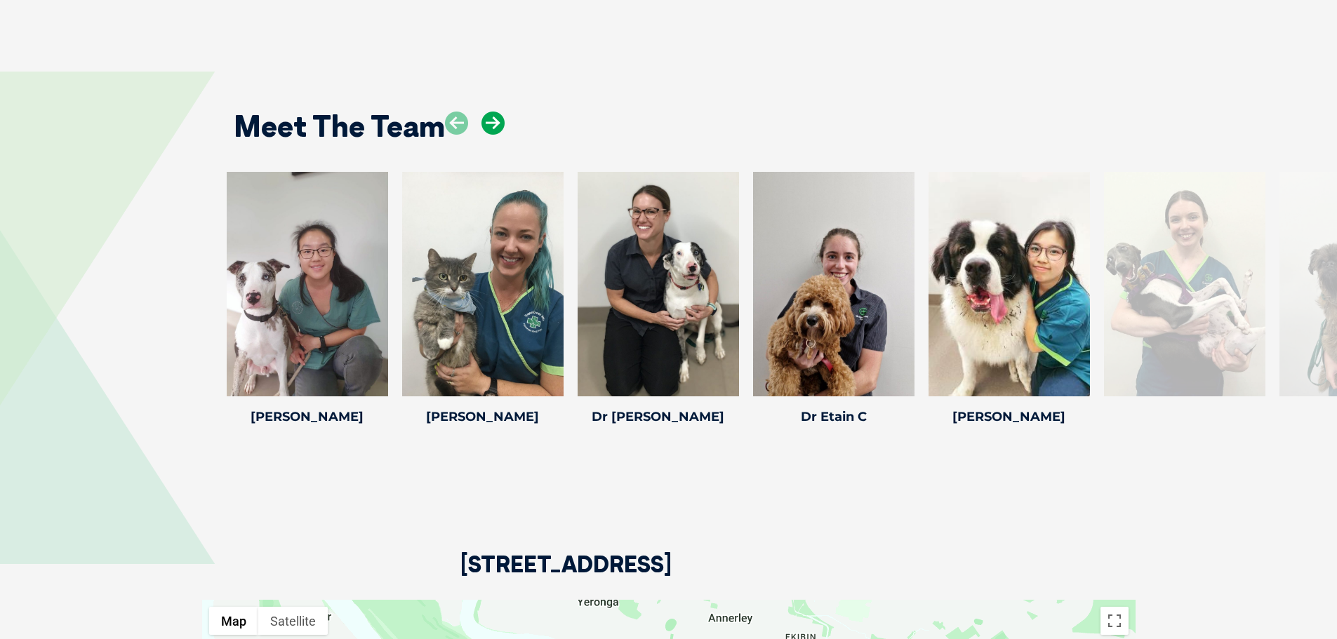
click at [493, 112] on icon at bounding box center [492, 123] width 23 height 23
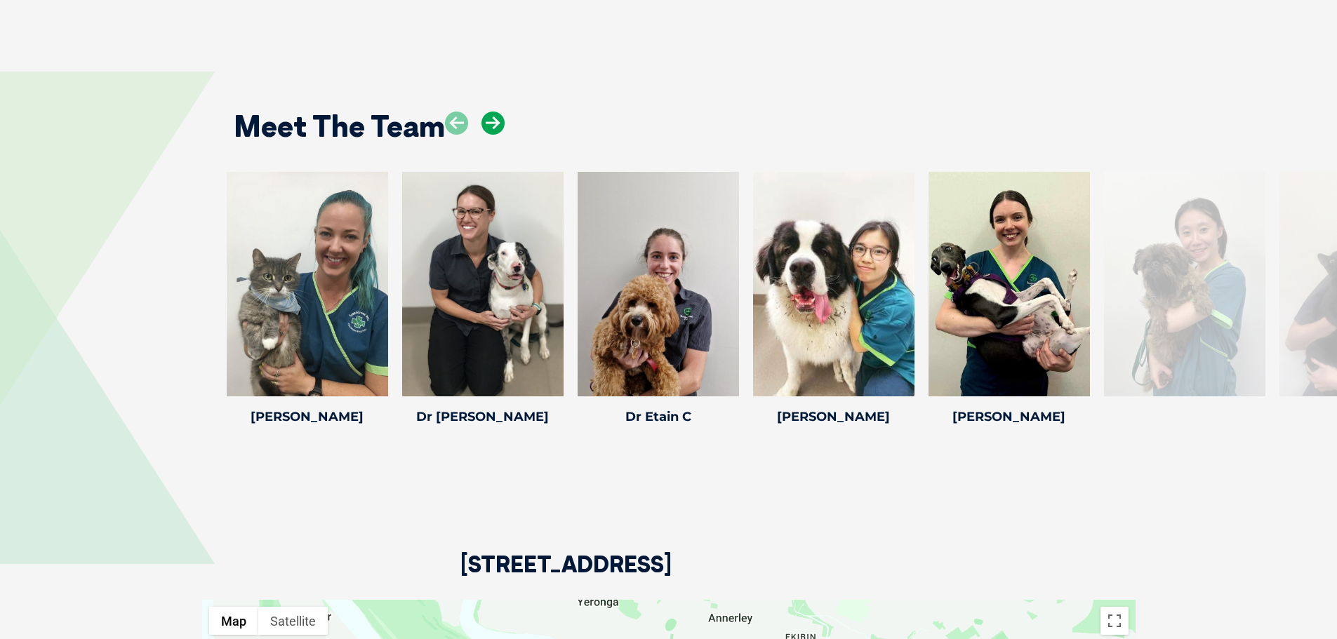
click at [493, 112] on icon at bounding box center [492, 123] width 23 height 23
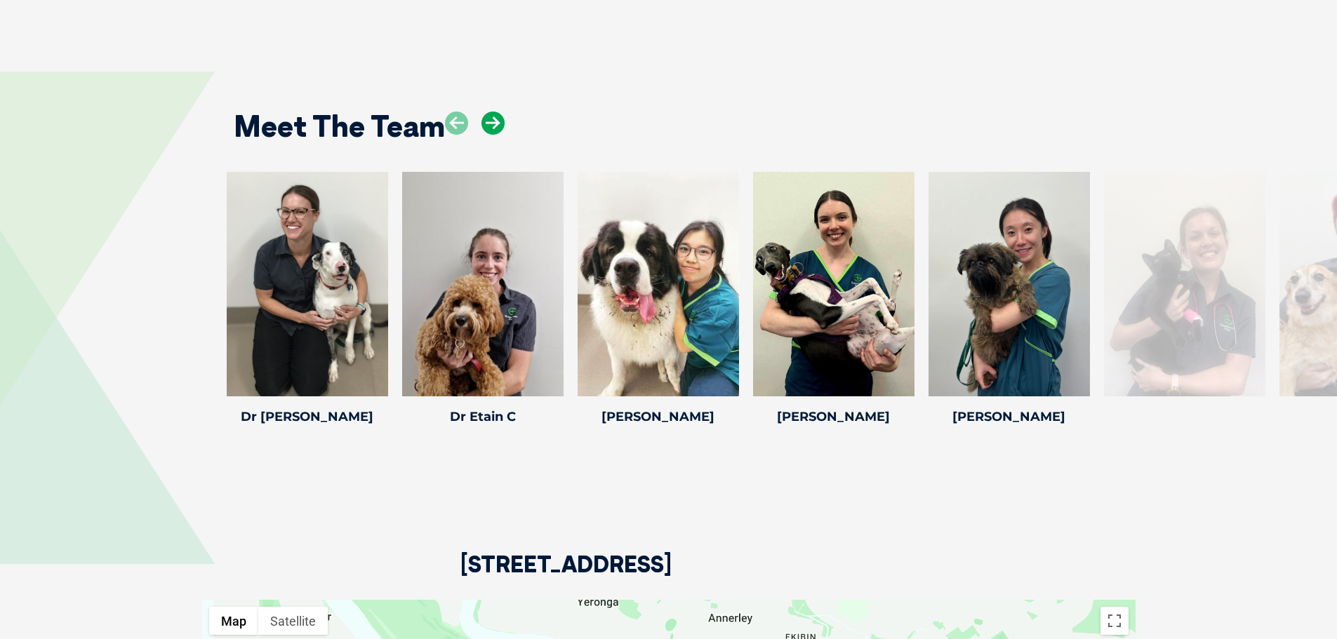
click at [493, 112] on icon at bounding box center [492, 123] width 23 height 23
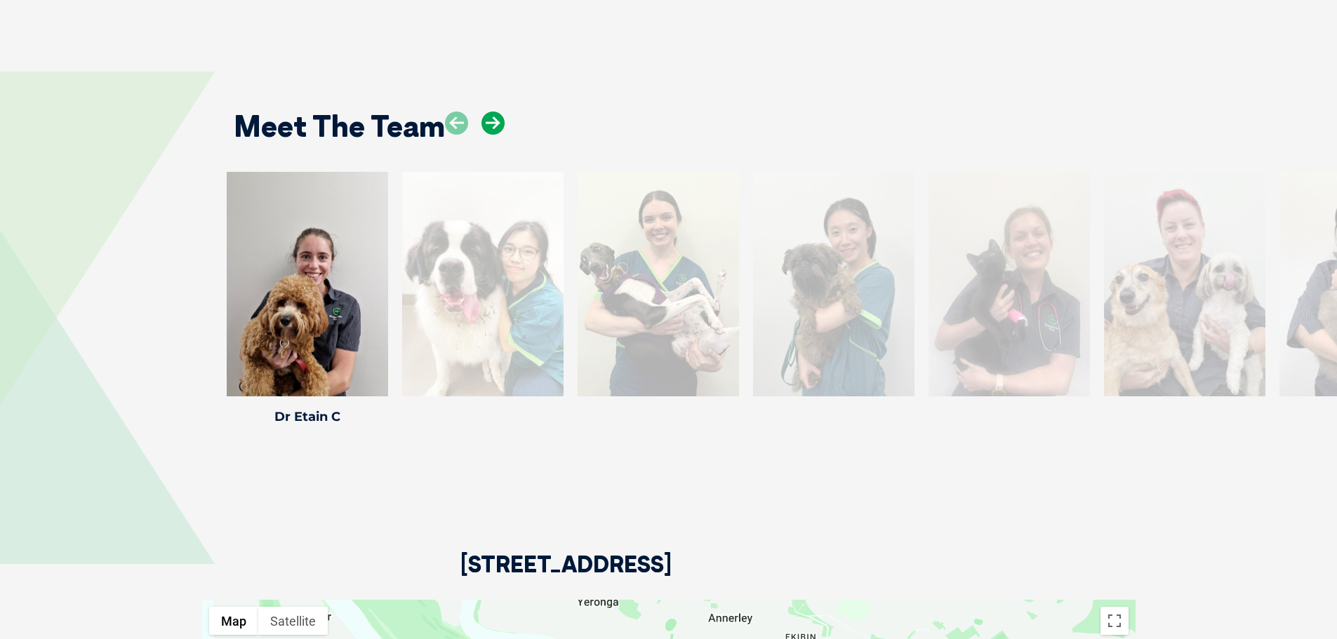
click at [493, 112] on icon at bounding box center [492, 123] width 23 height 23
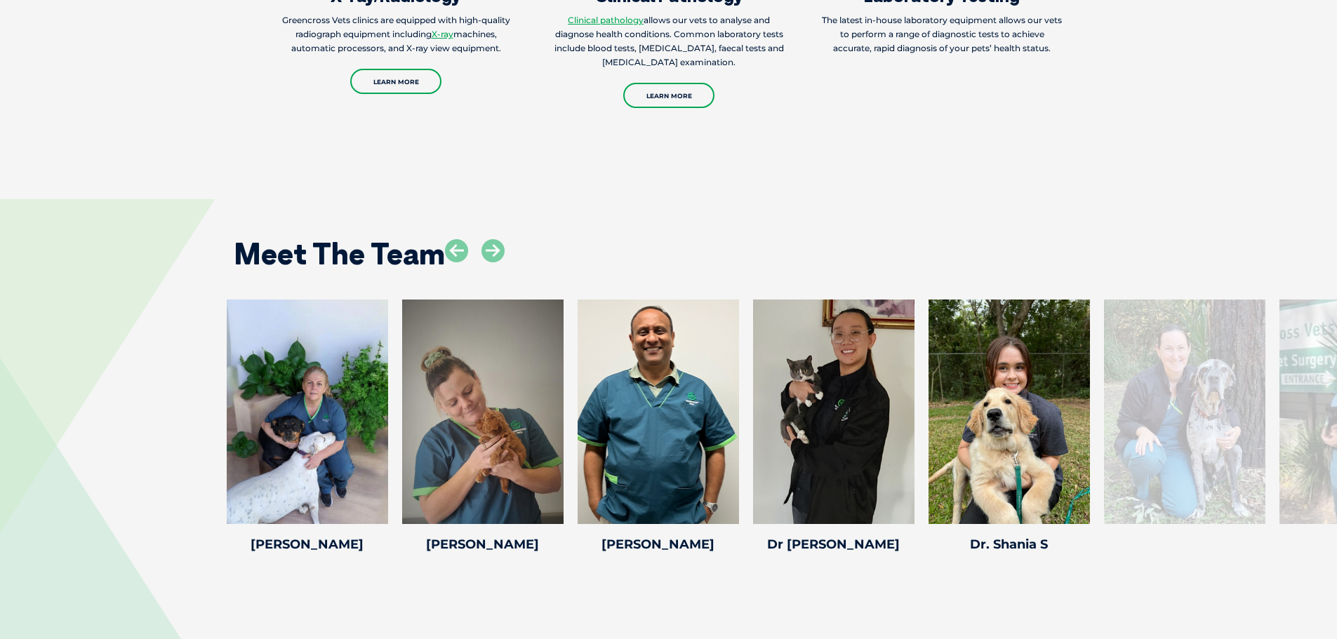
scroll to position [1965, 0]
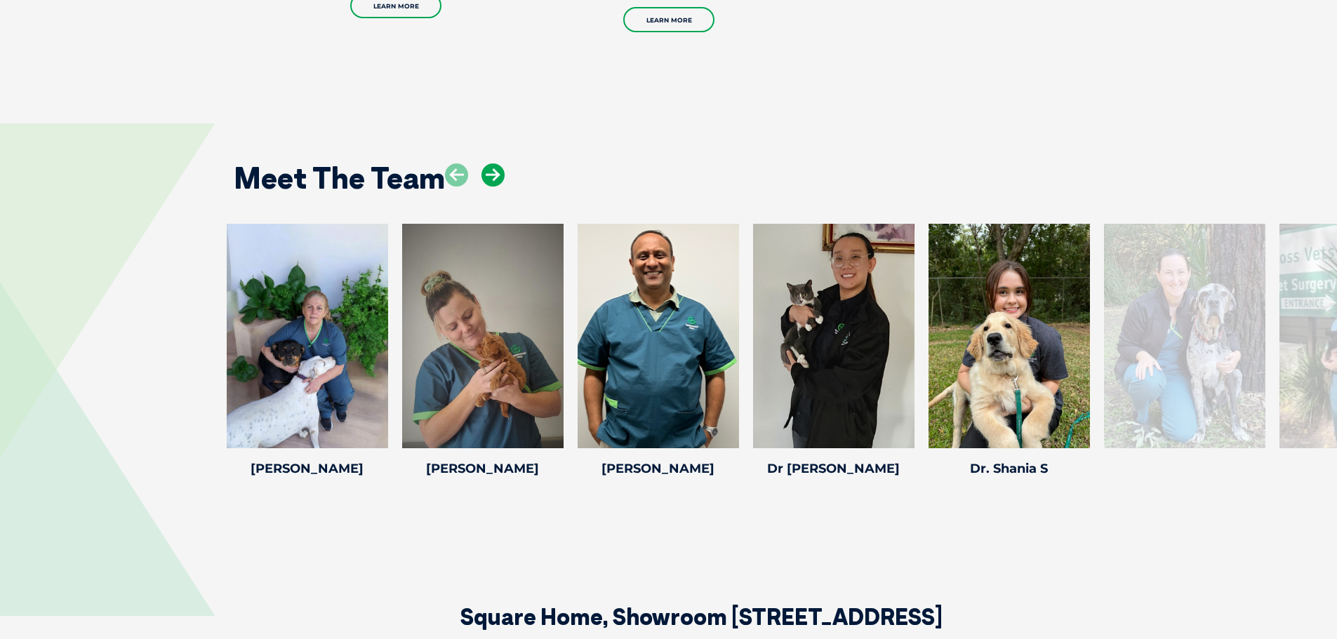
click at [489, 173] on icon at bounding box center [492, 175] width 23 height 23
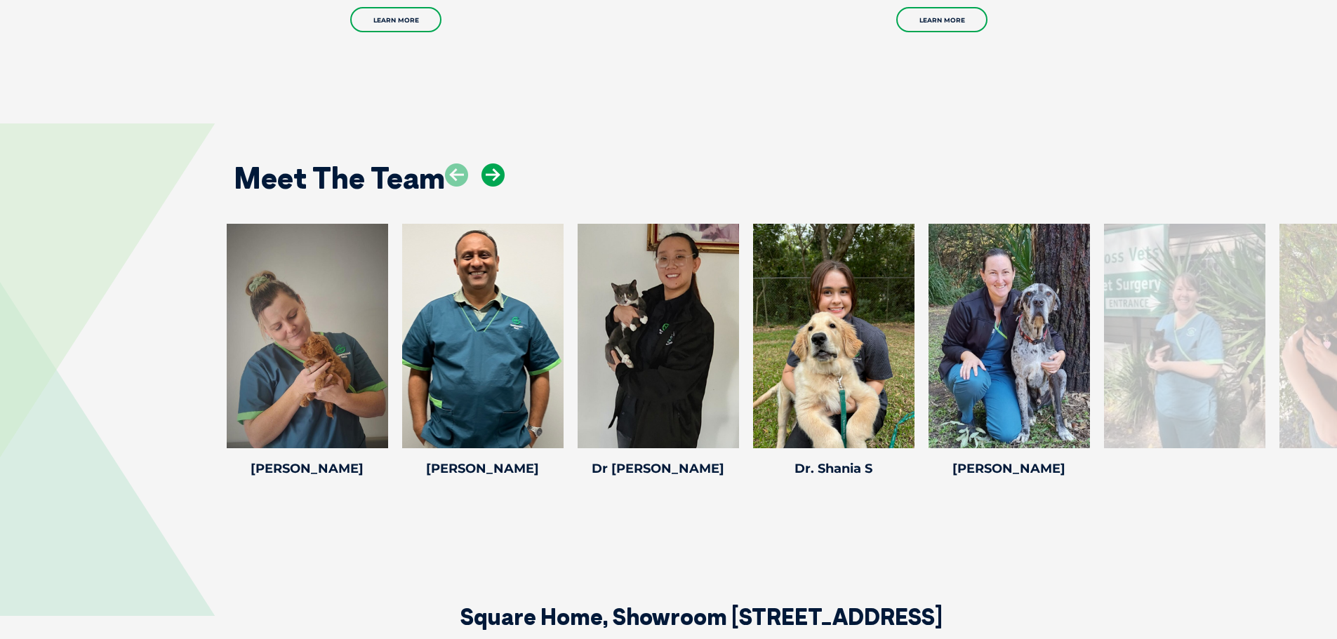
click at [489, 173] on icon at bounding box center [492, 175] width 23 height 23
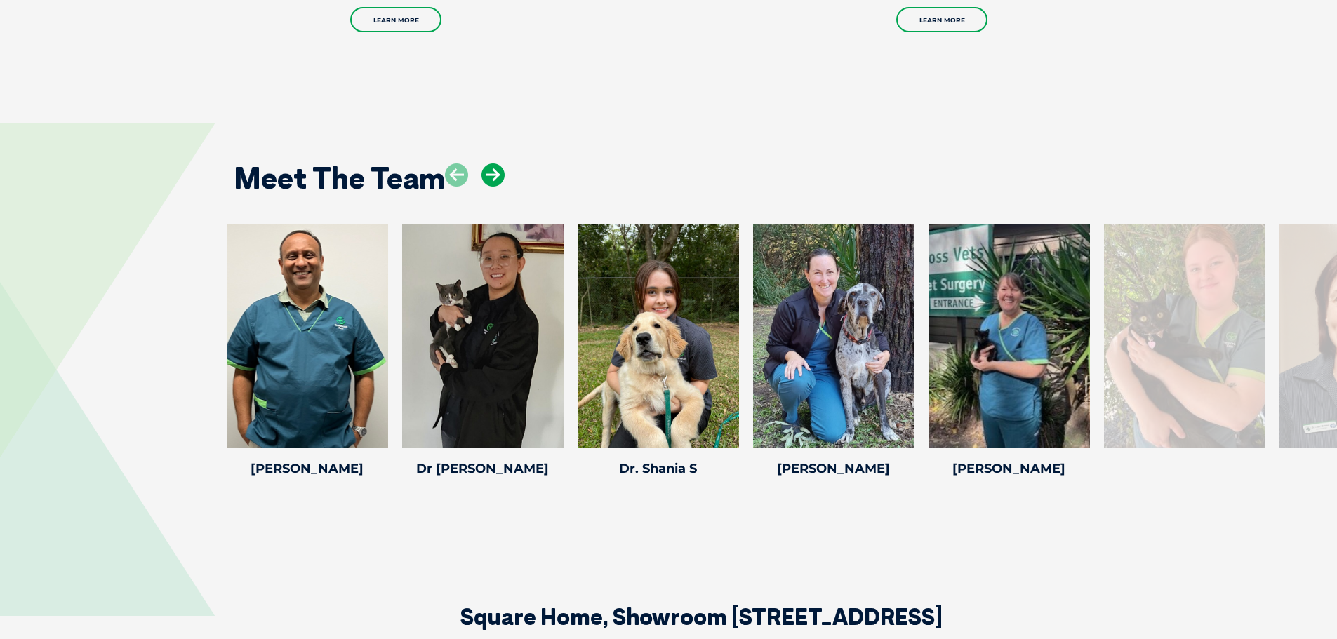
click at [495, 178] on icon at bounding box center [492, 175] width 23 height 23
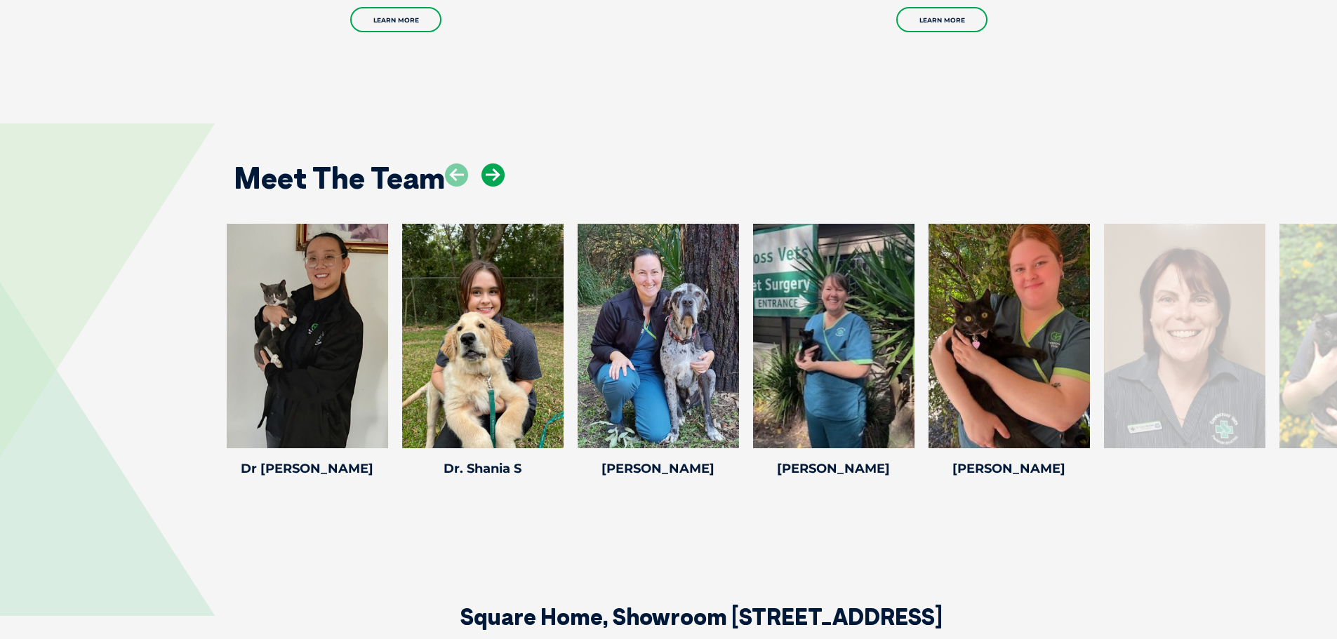
click at [495, 178] on icon at bounding box center [492, 175] width 23 height 23
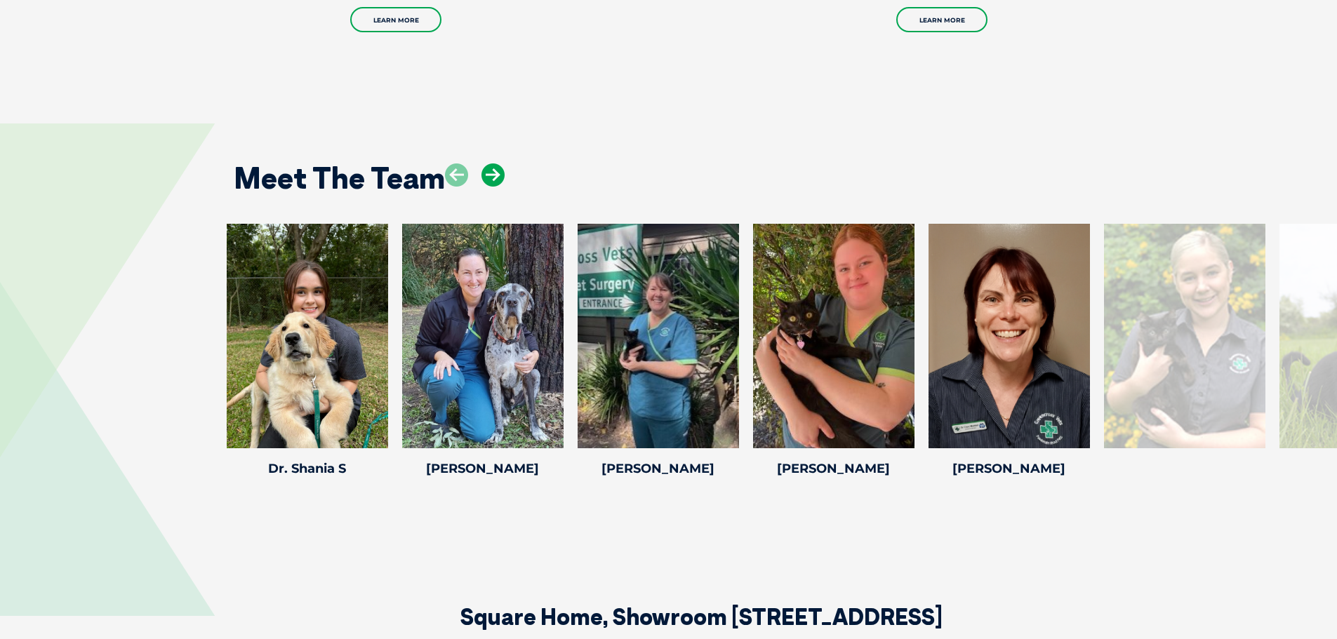
click at [495, 178] on icon at bounding box center [492, 175] width 23 height 23
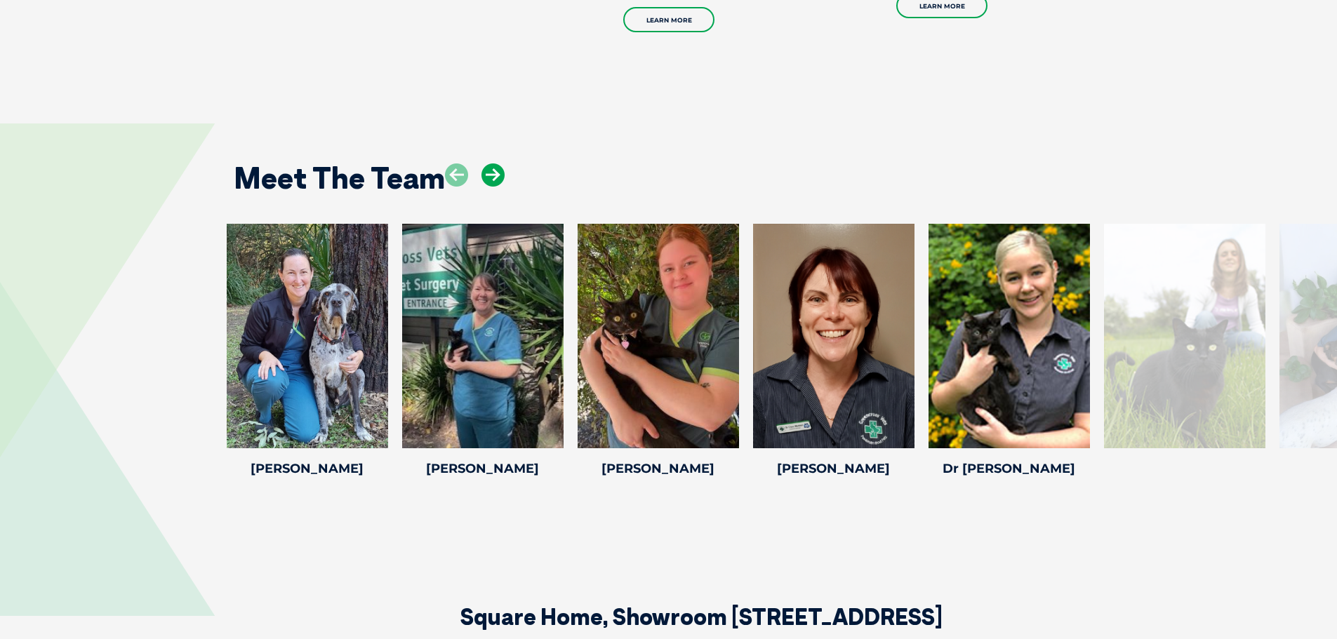
click at [495, 178] on icon at bounding box center [492, 175] width 23 height 23
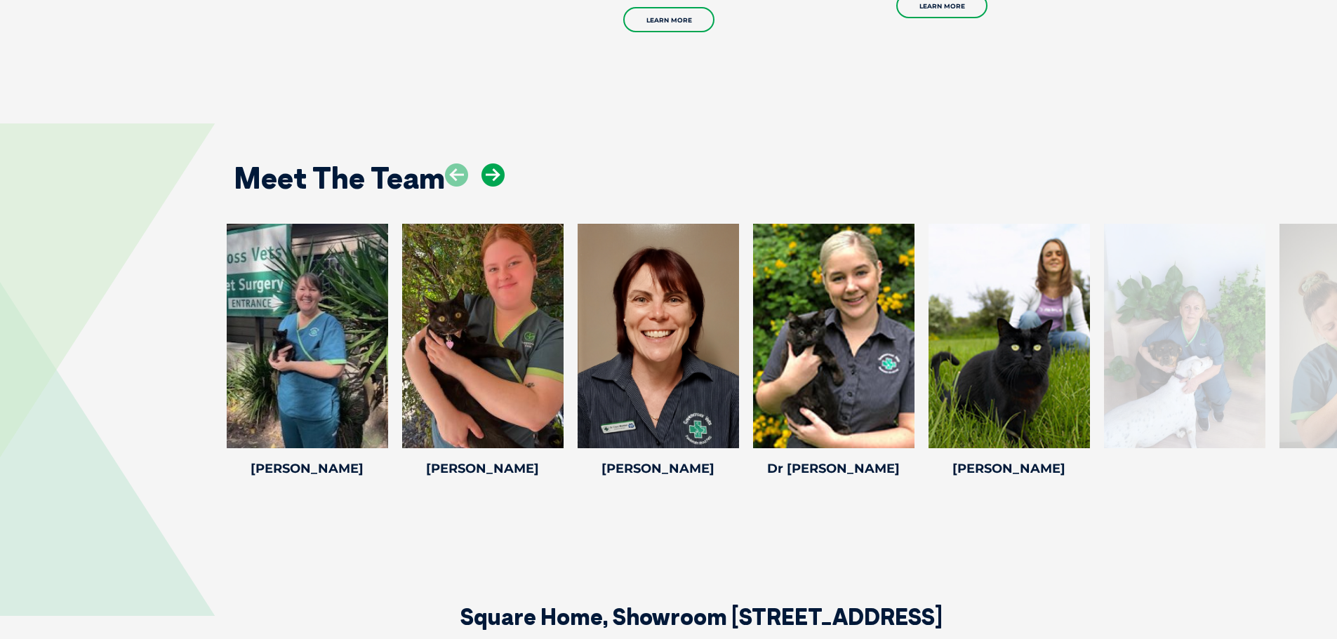
click at [495, 178] on icon at bounding box center [492, 175] width 23 height 23
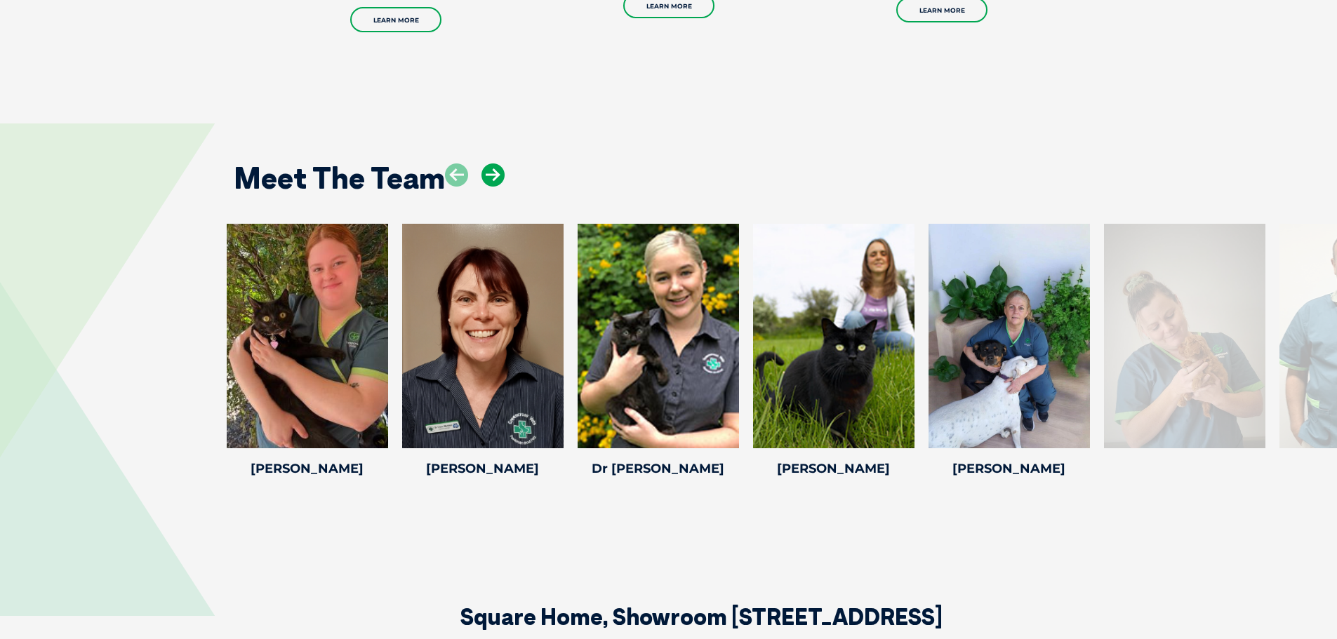
click at [495, 178] on icon at bounding box center [492, 175] width 23 height 23
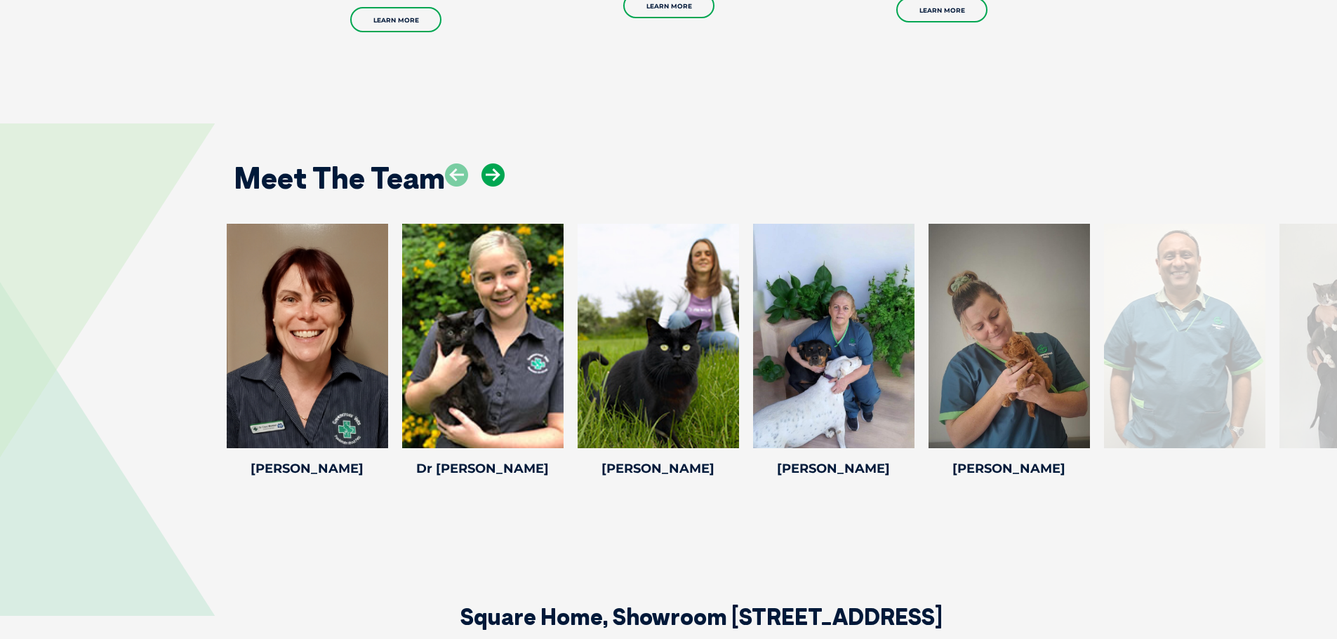
click at [495, 178] on icon at bounding box center [492, 175] width 23 height 23
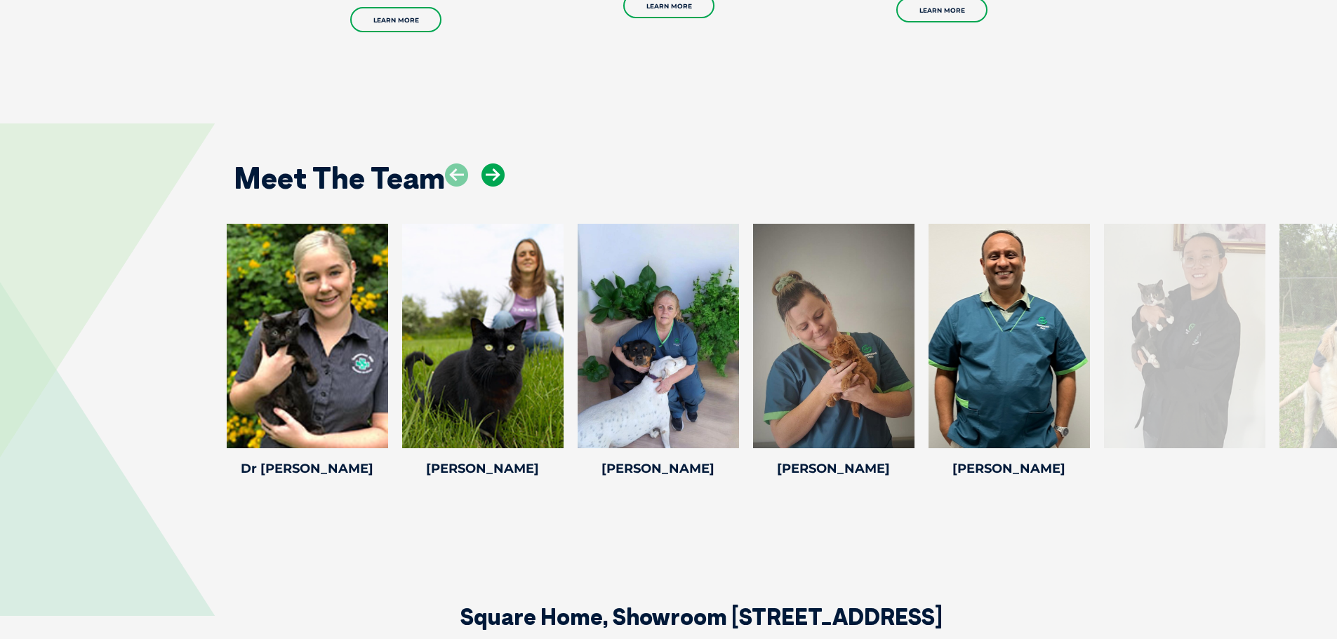
click at [495, 178] on icon at bounding box center [492, 175] width 23 height 23
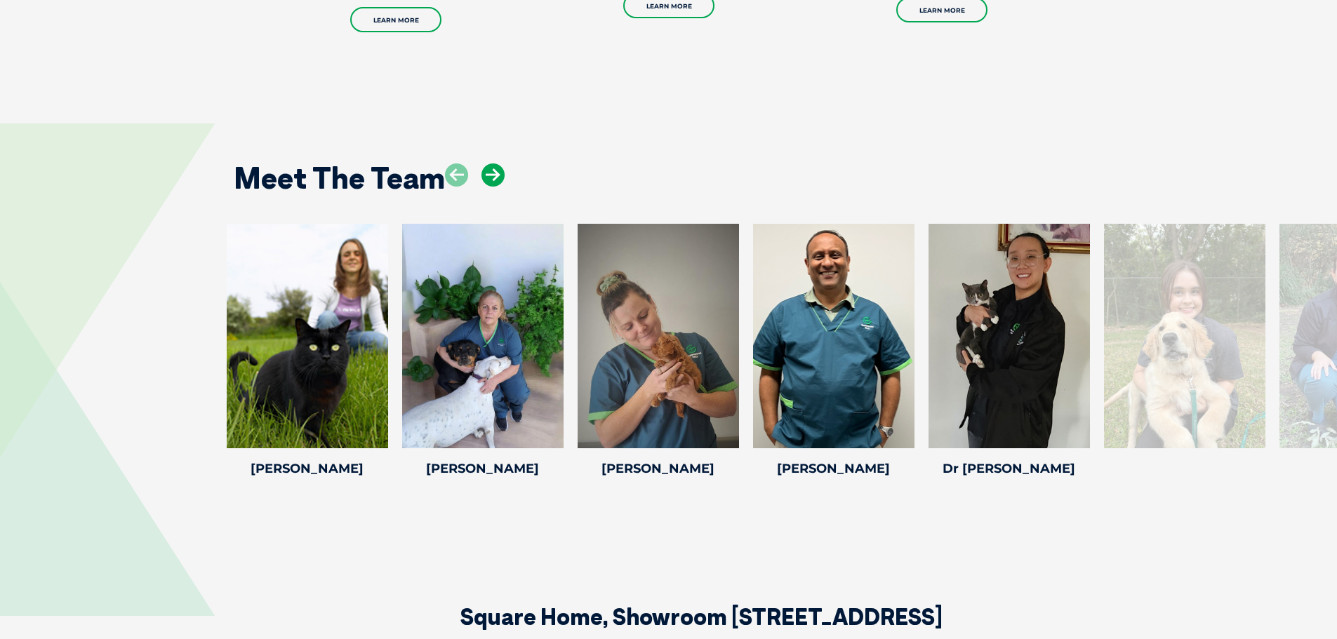
click at [495, 178] on icon at bounding box center [492, 175] width 23 height 23
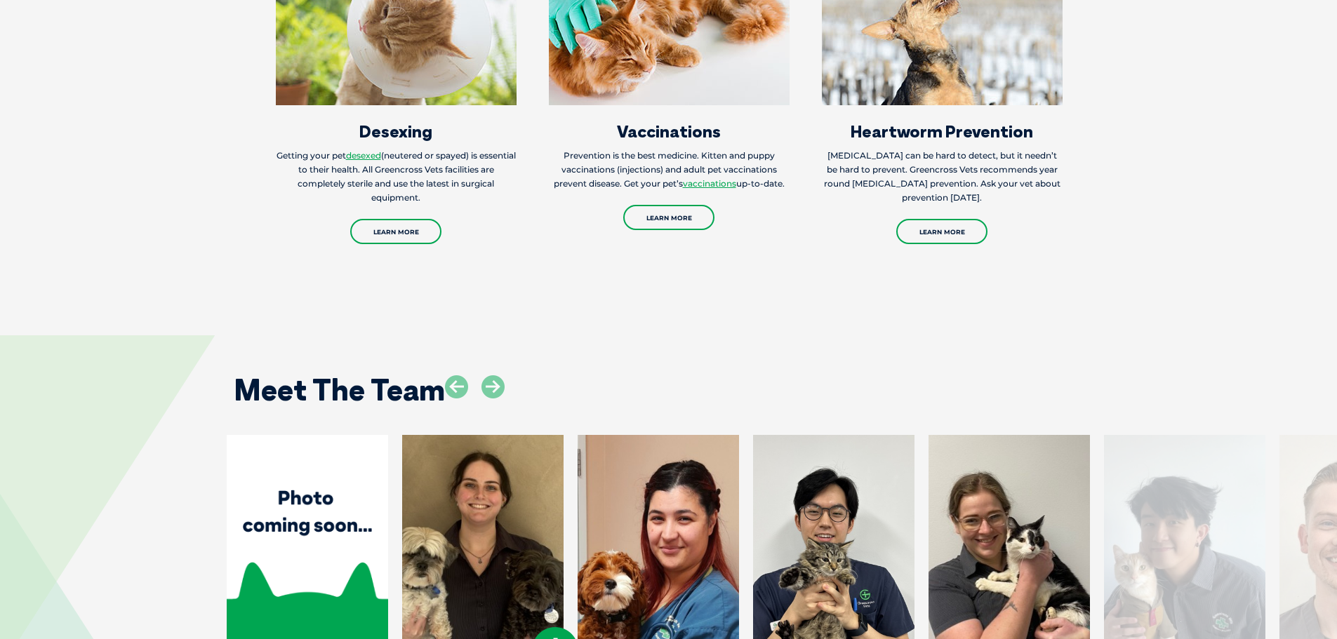
scroll to position [2807, 0]
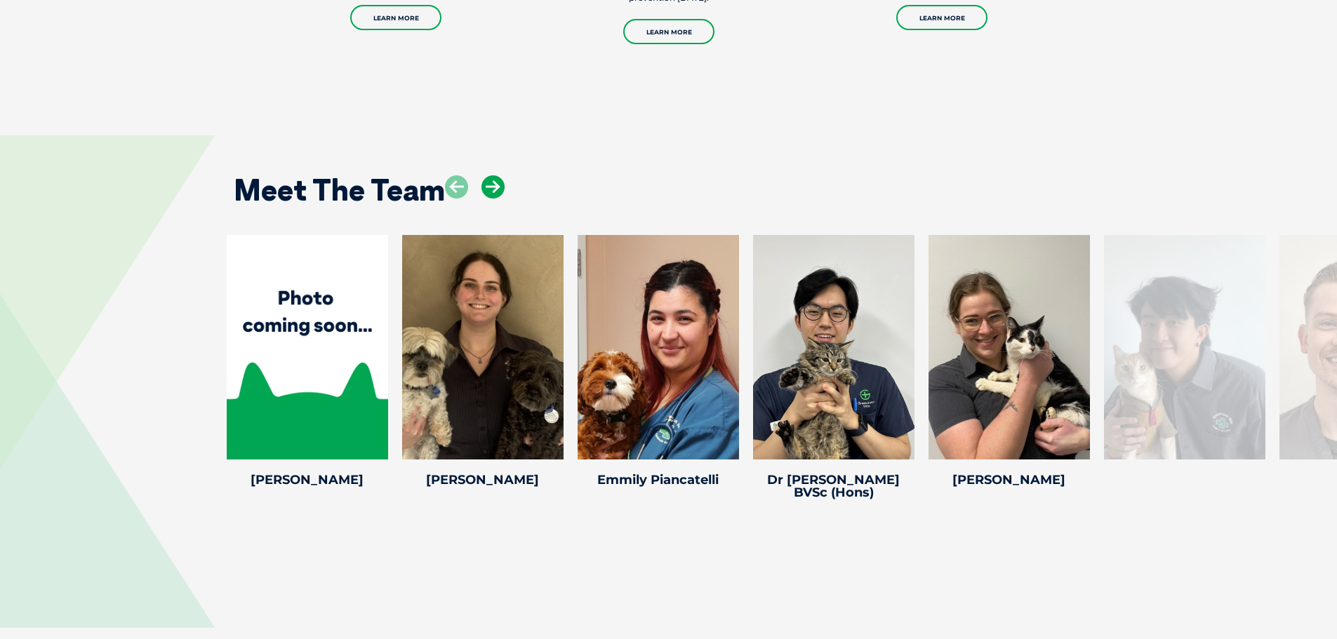
click at [493, 175] on icon at bounding box center [492, 186] width 23 height 23
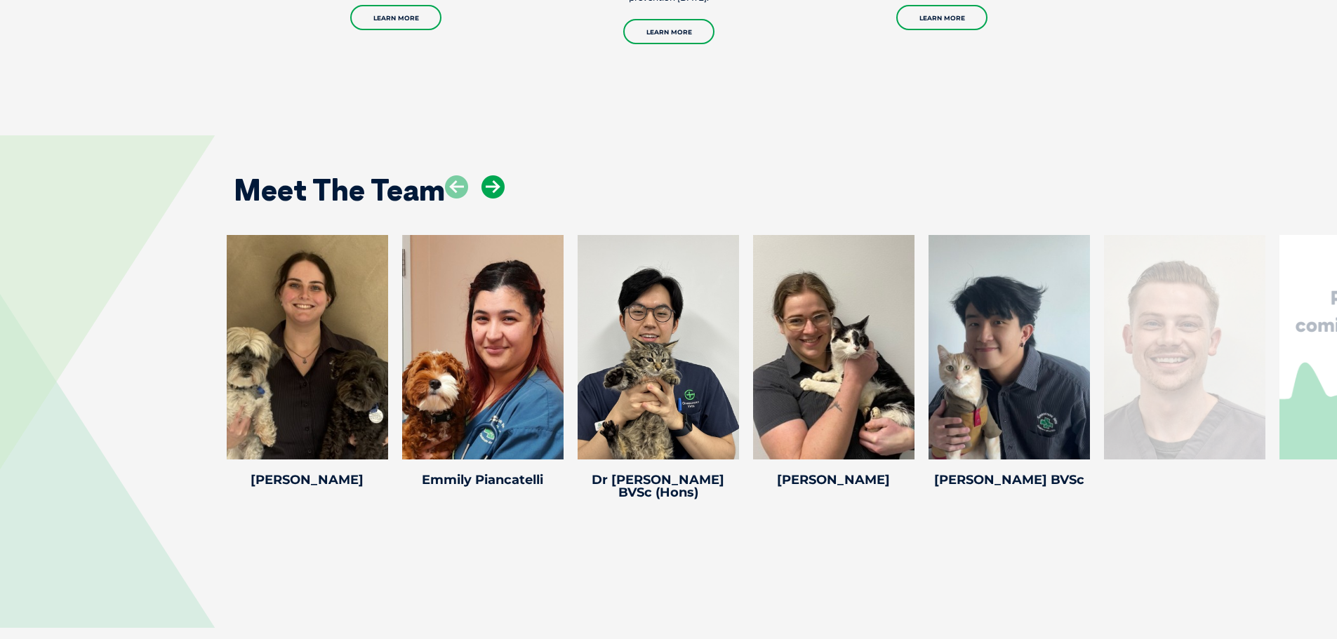
click at [493, 175] on icon at bounding box center [492, 186] width 23 height 23
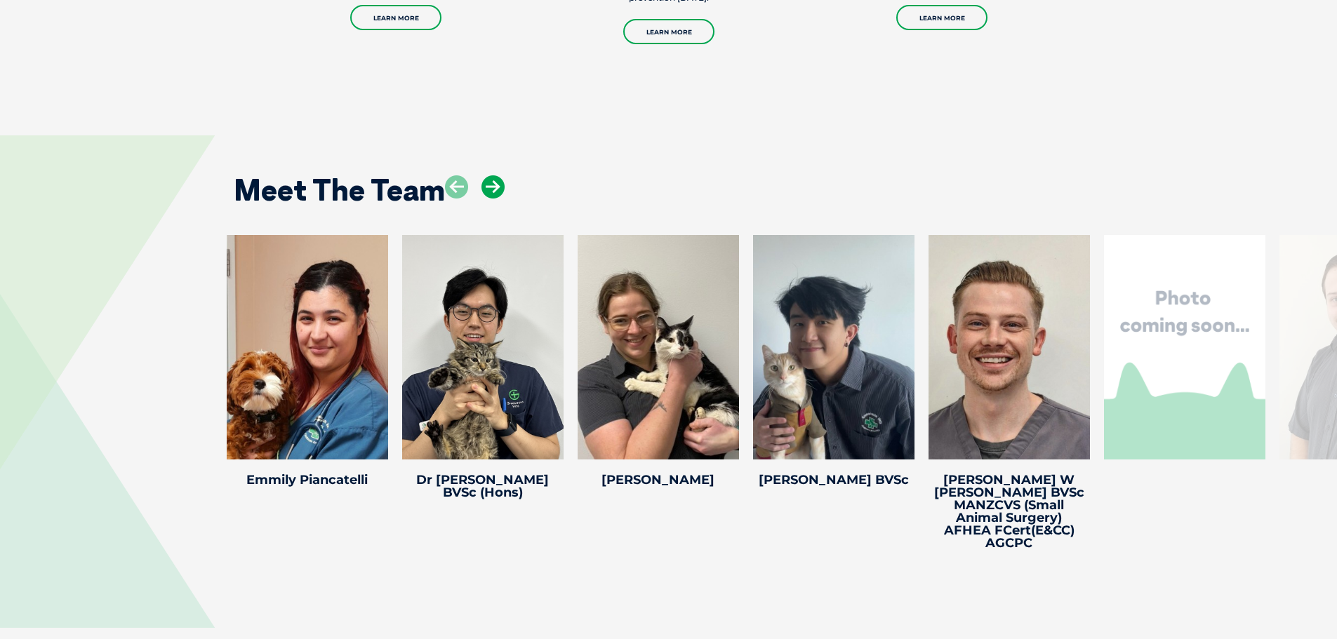
click at [493, 175] on icon at bounding box center [492, 186] width 23 height 23
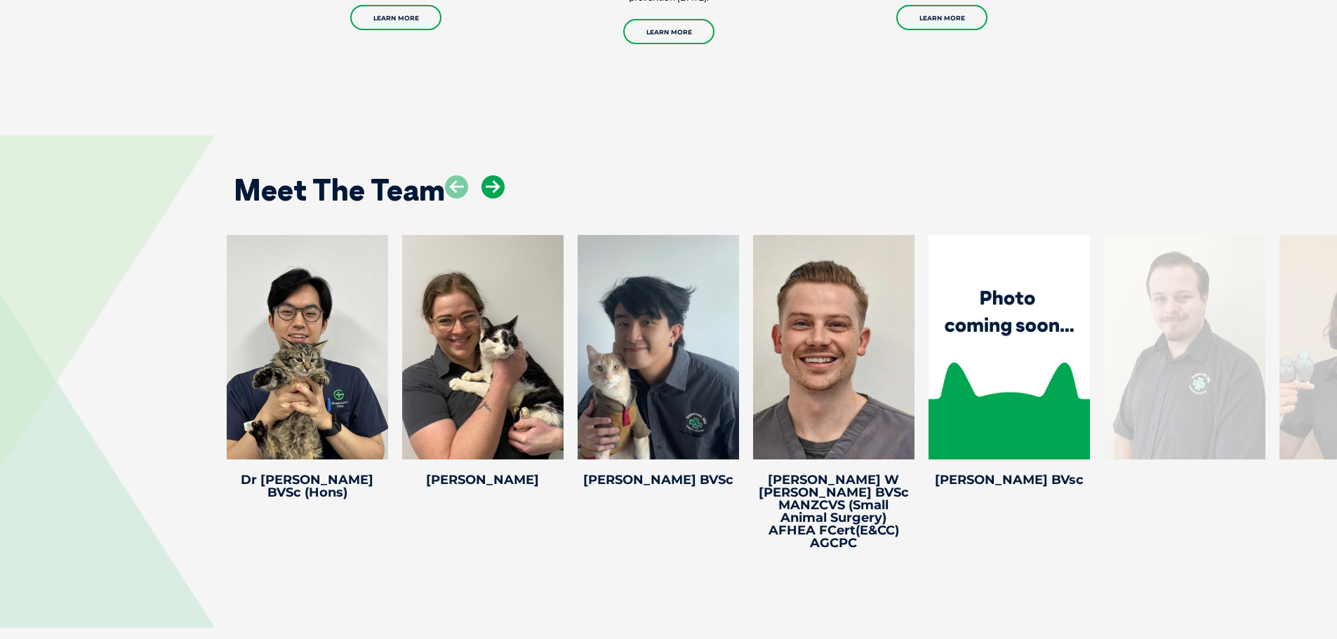
click at [493, 175] on icon at bounding box center [492, 186] width 23 height 23
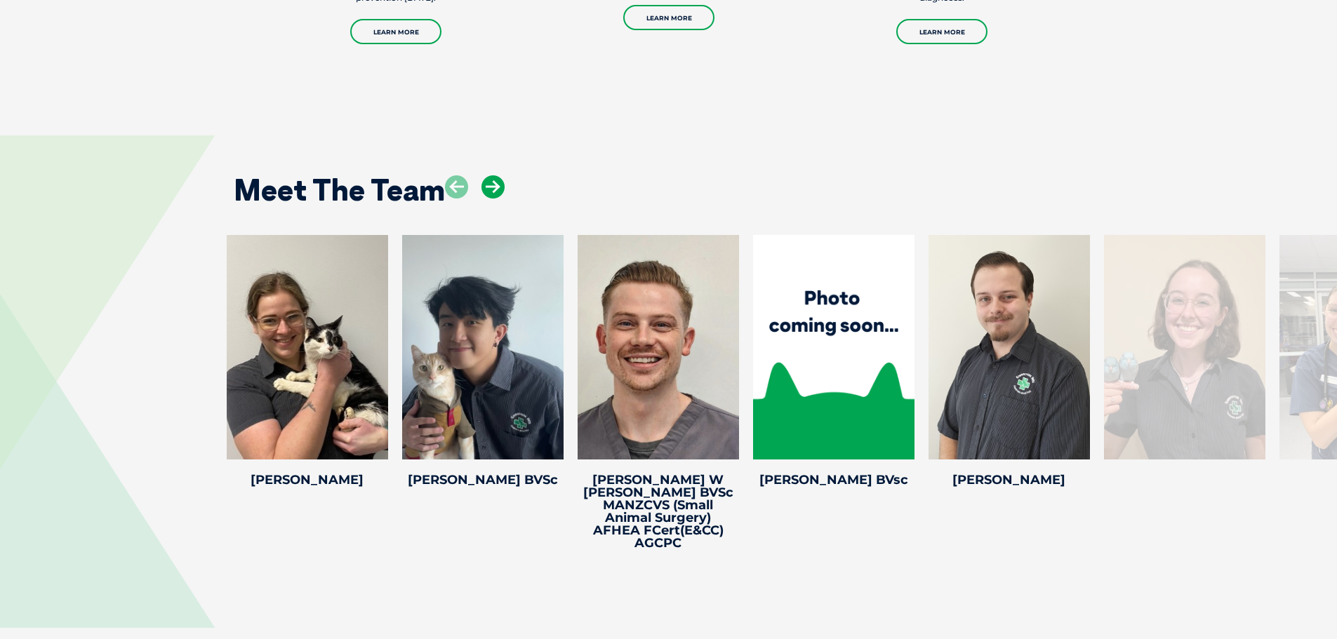
click at [493, 175] on icon at bounding box center [492, 186] width 23 height 23
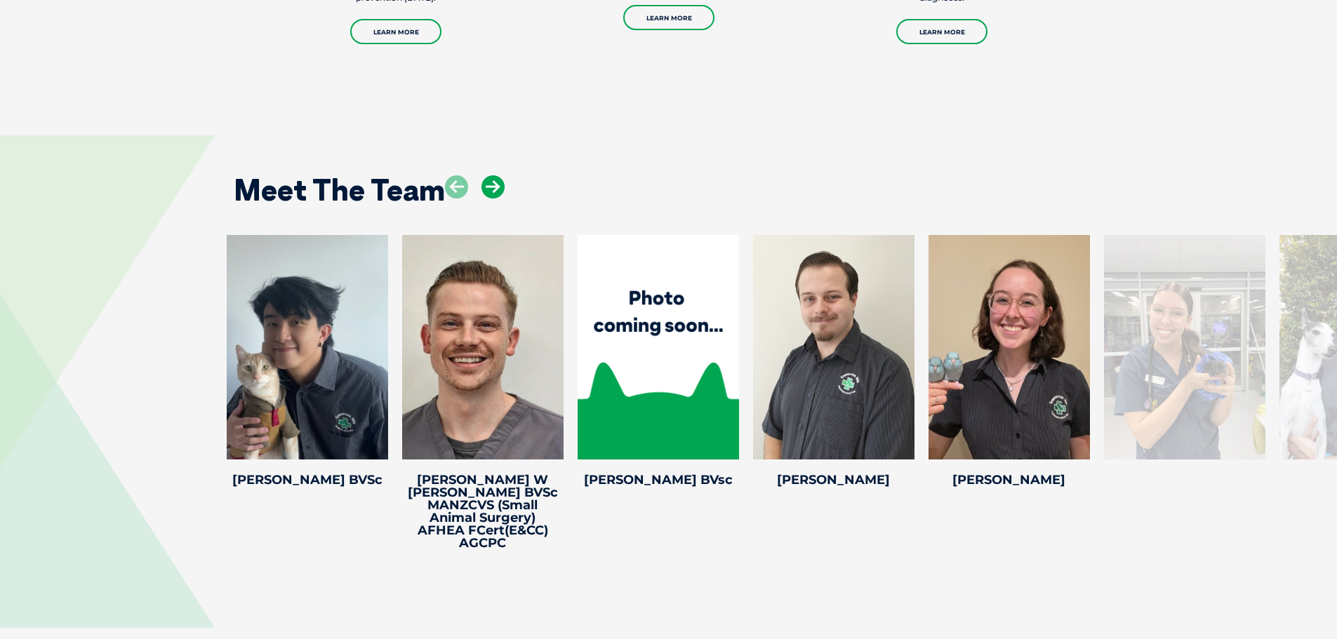
click at [493, 175] on icon at bounding box center [492, 186] width 23 height 23
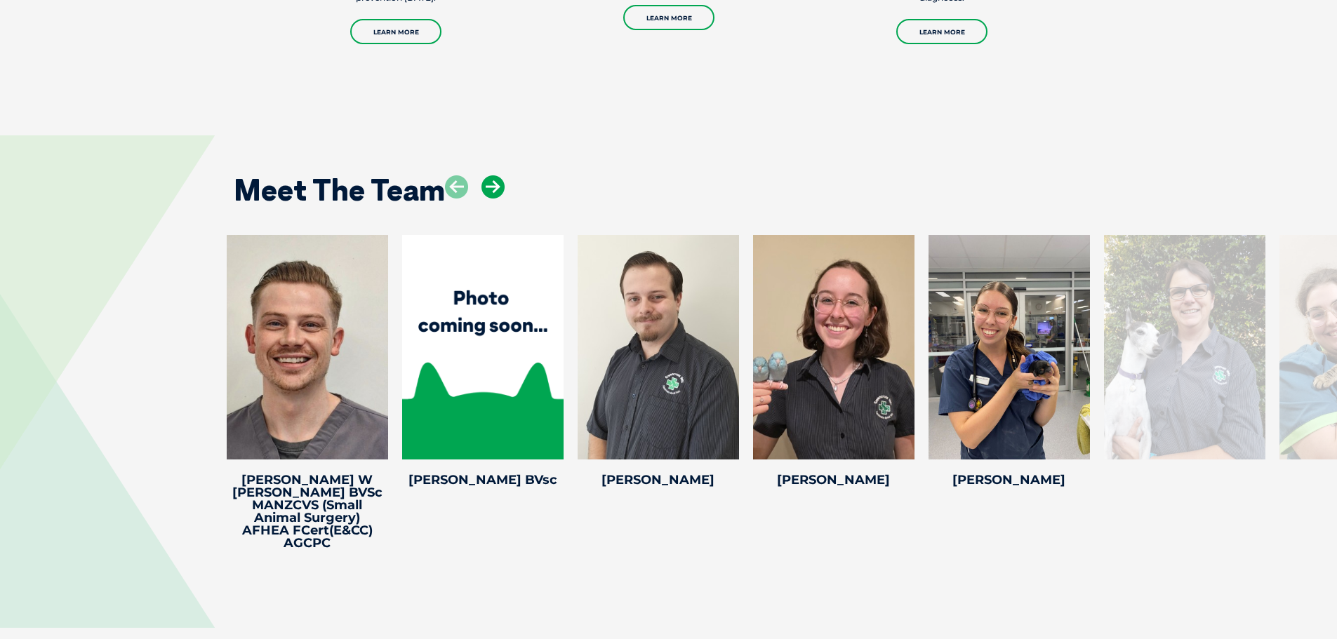
click at [493, 175] on icon at bounding box center [492, 186] width 23 height 23
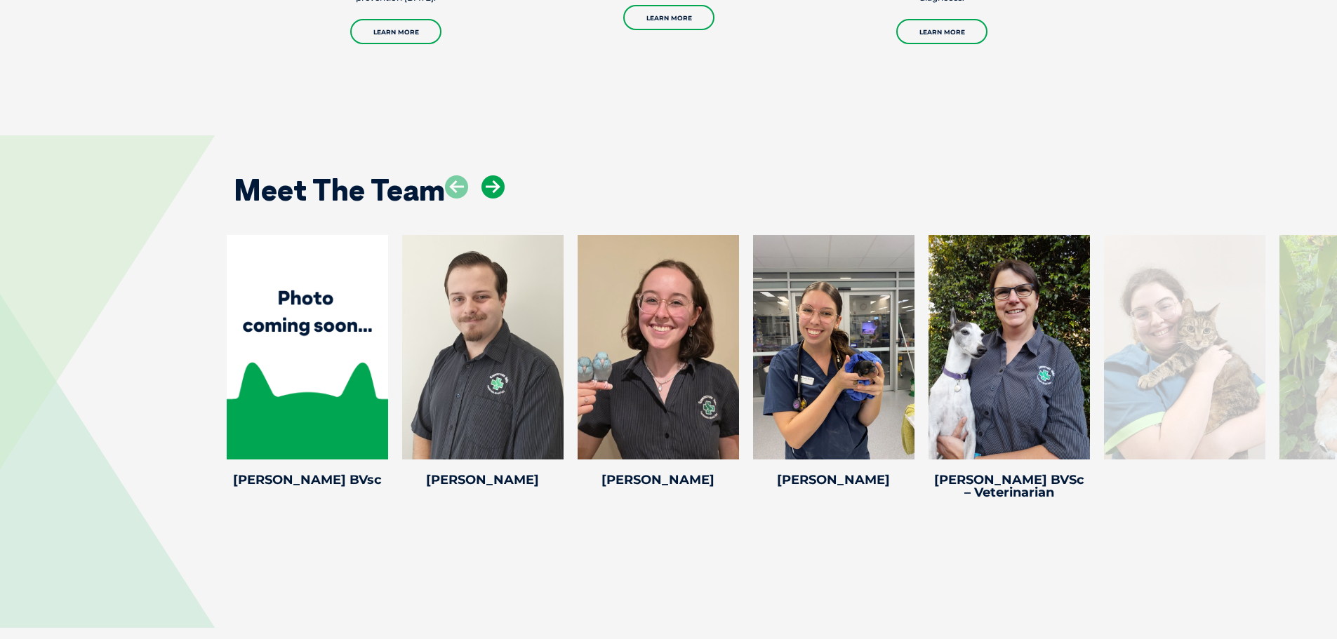
click at [493, 175] on icon at bounding box center [492, 186] width 23 height 23
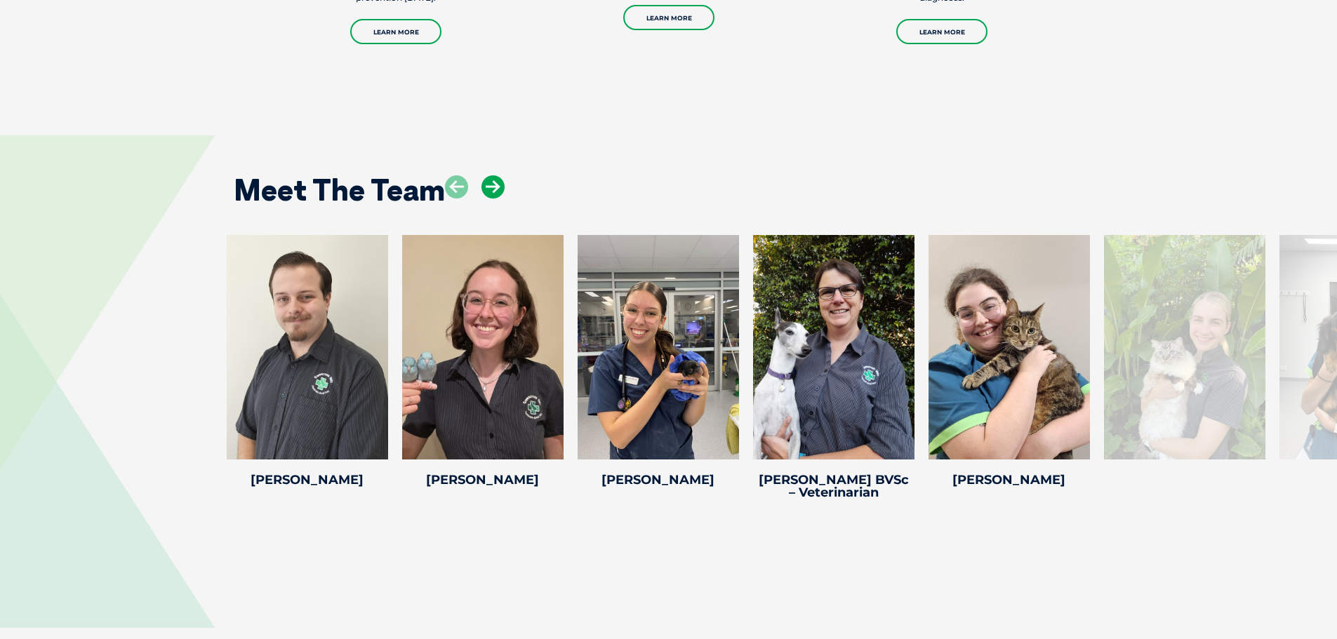
click at [493, 175] on icon at bounding box center [492, 186] width 23 height 23
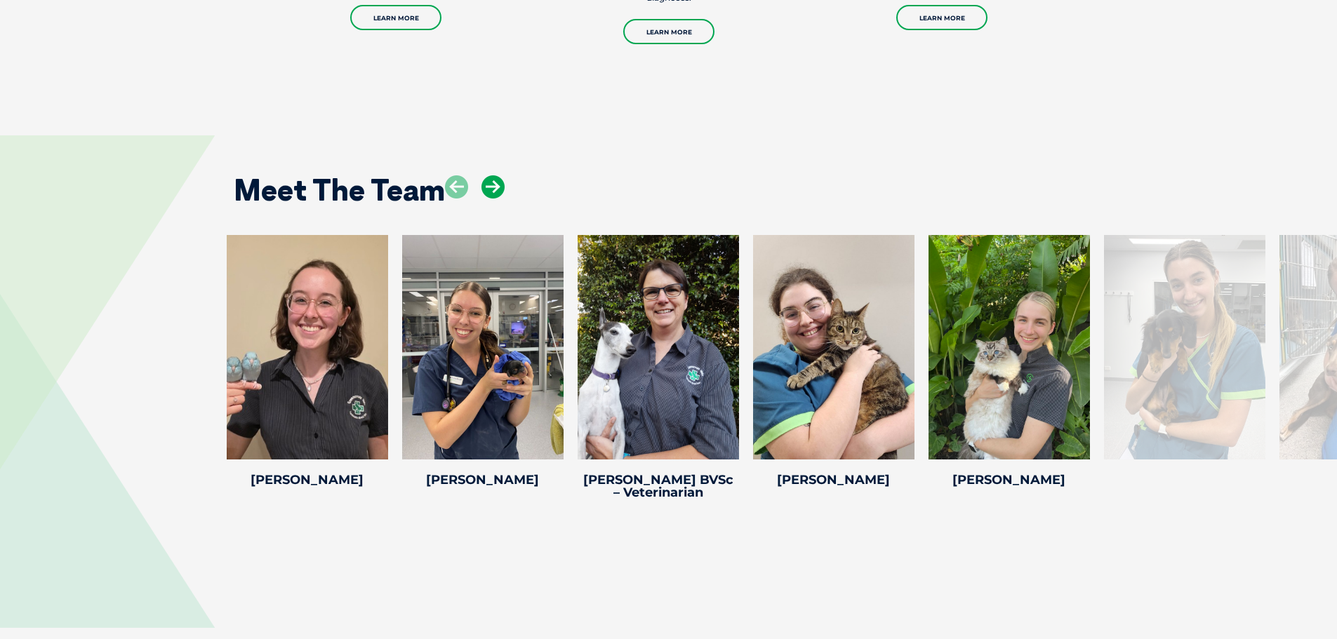
click at [493, 175] on icon at bounding box center [492, 186] width 23 height 23
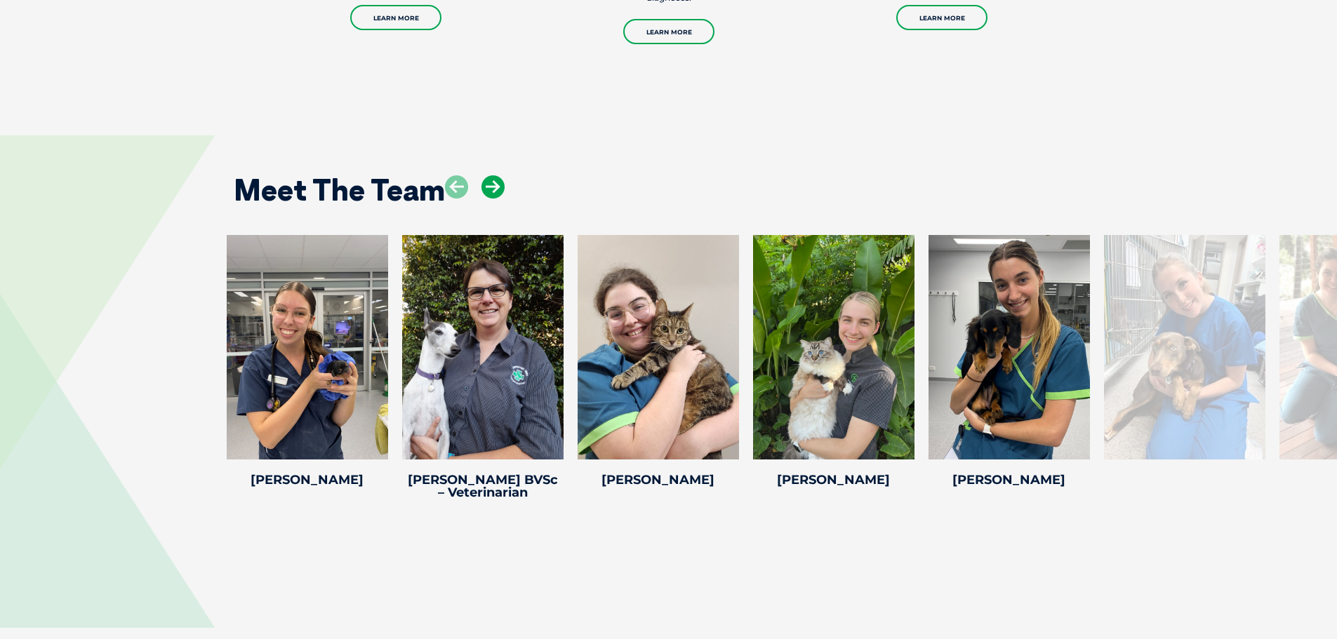
click at [493, 175] on icon at bounding box center [492, 186] width 23 height 23
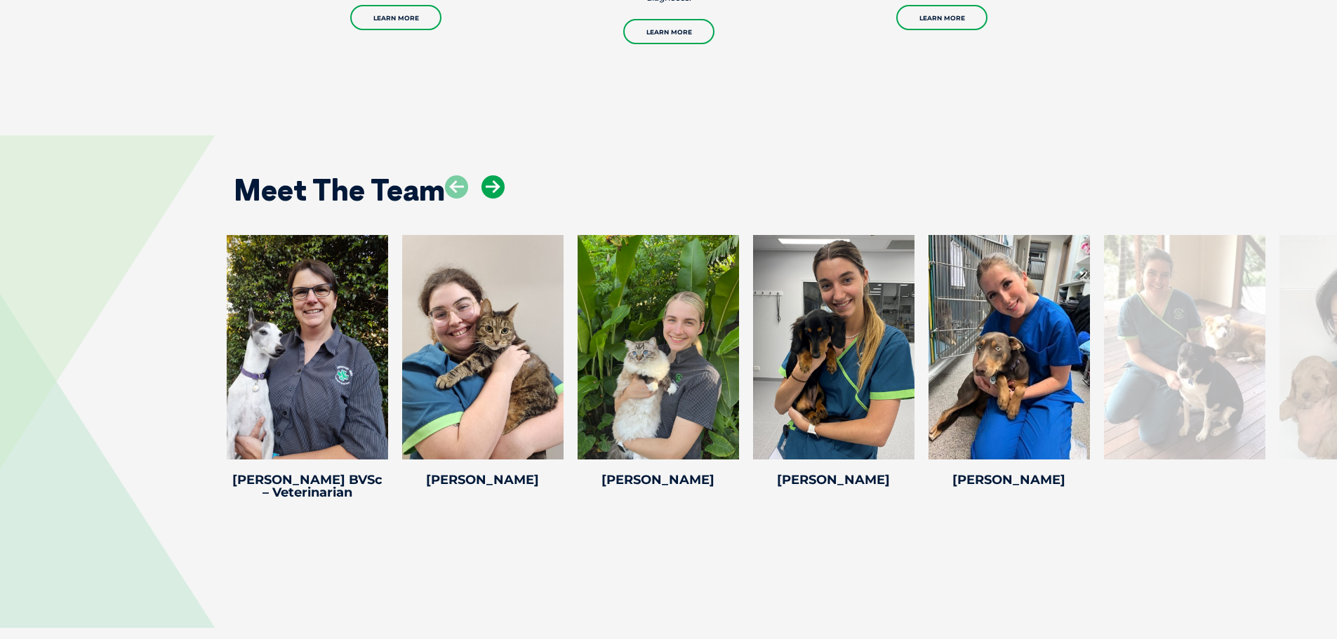
click at [493, 175] on icon at bounding box center [492, 186] width 23 height 23
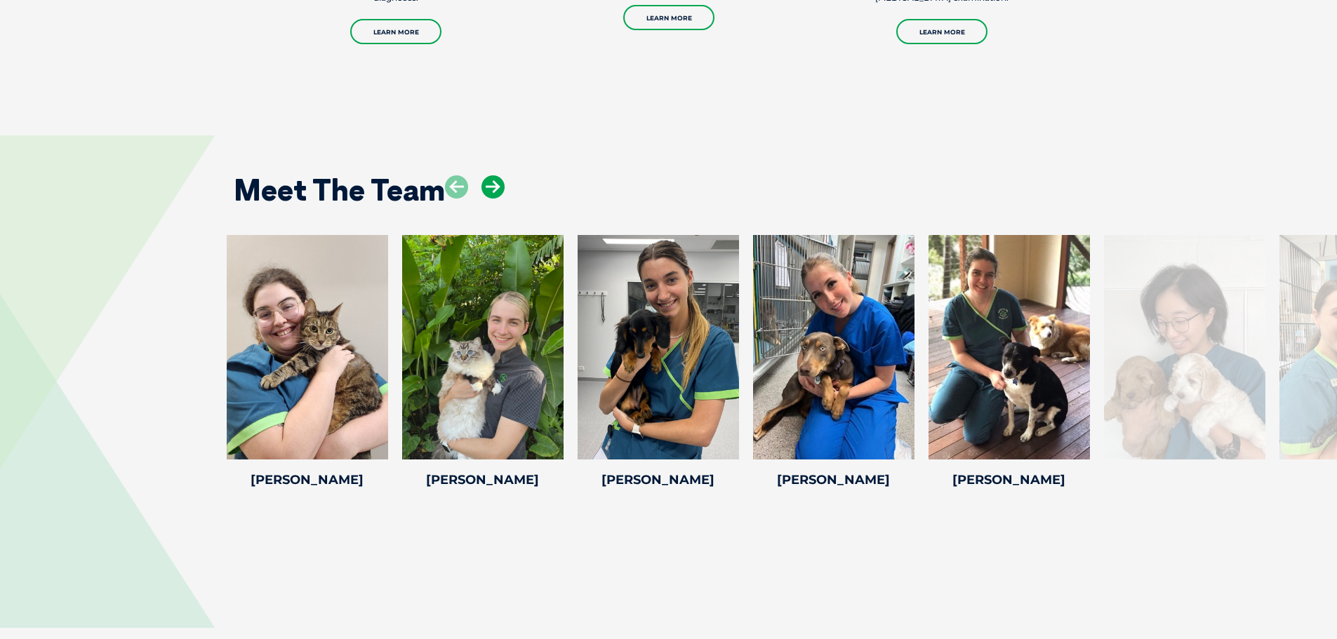
click at [493, 175] on icon at bounding box center [492, 186] width 23 height 23
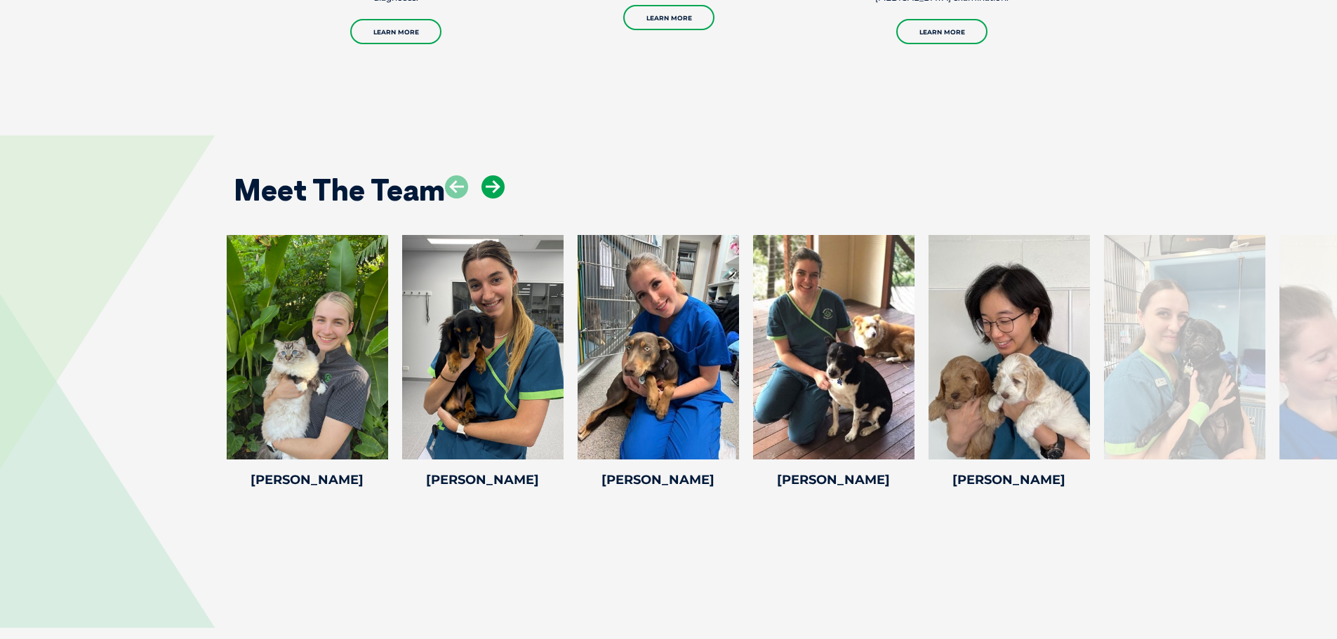
click at [493, 175] on icon at bounding box center [492, 186] width 23 height 23
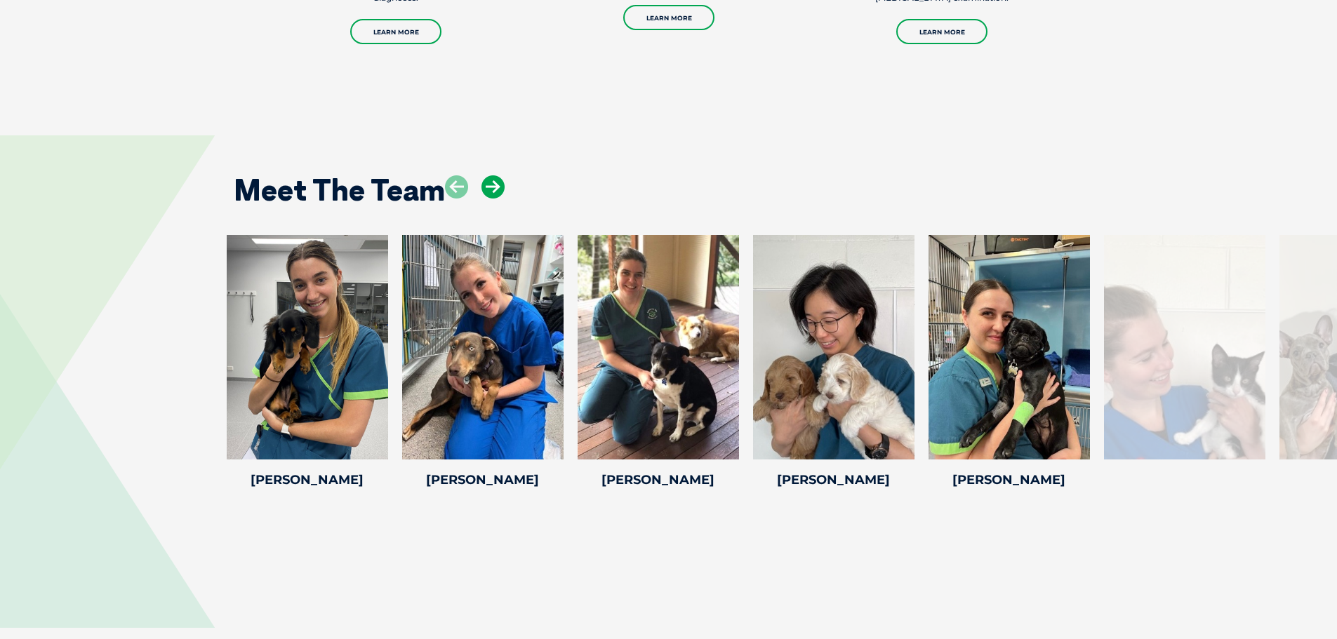
click at [493, 175] on icon at bounding box center [492, 186] width 23 height 23
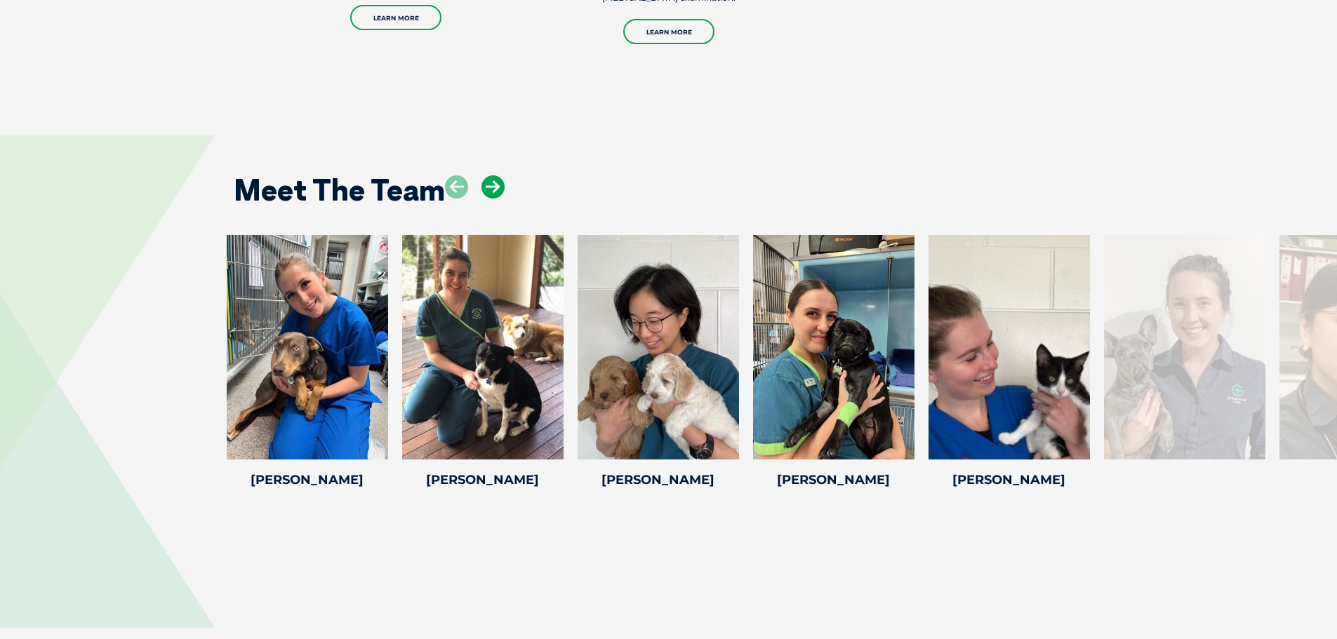
click at [500, 175] on icon at bounding box center [492, 186] width 23 height 23
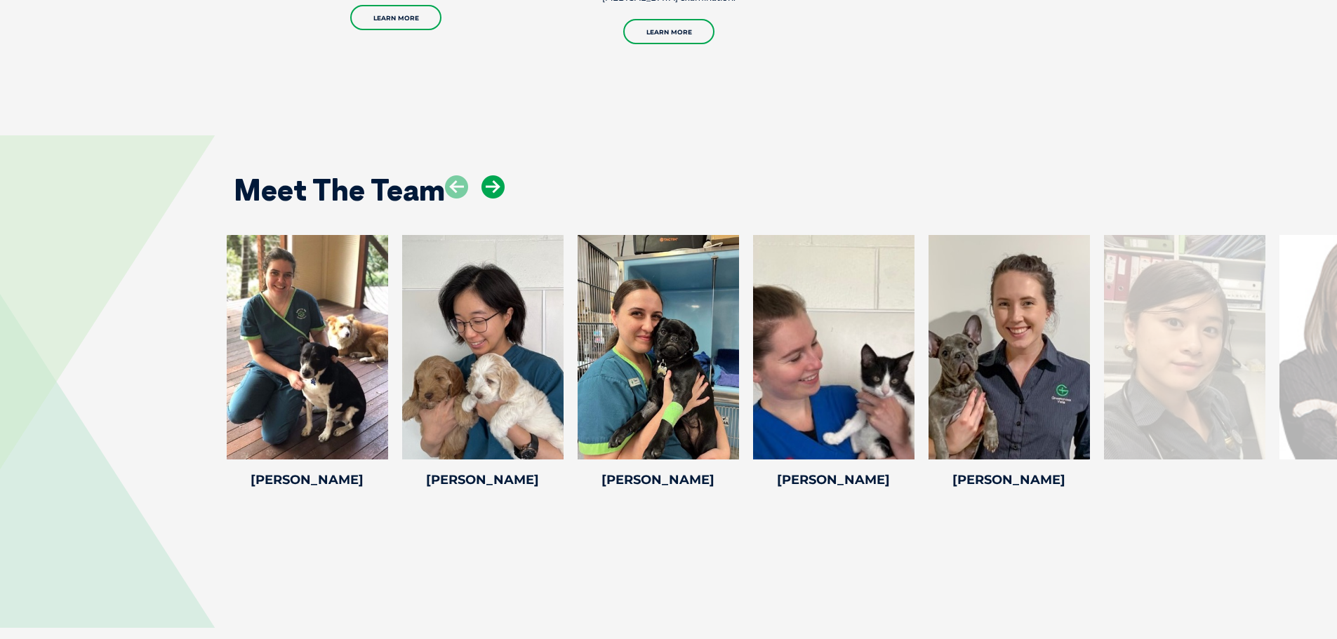
click at [500, 175] on icon at bounding box center [492, 186] width 23 height 23
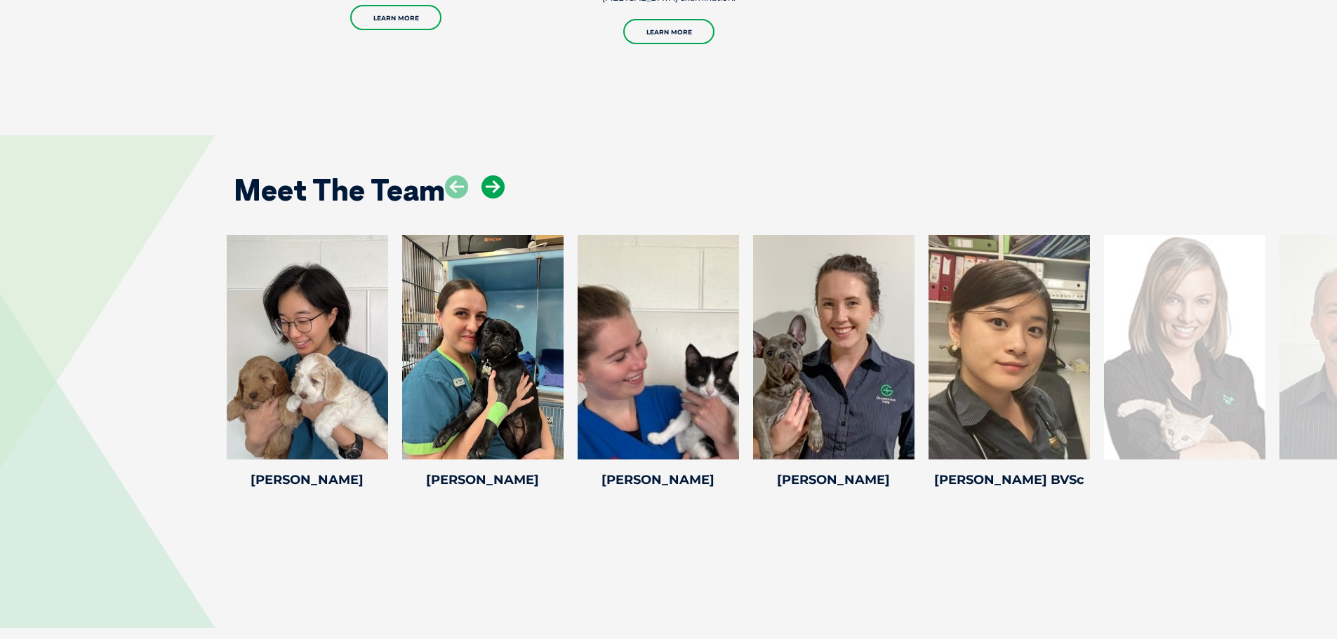
click at [500, 175] on icon at bounding box center [492, 186] width 23 height 23
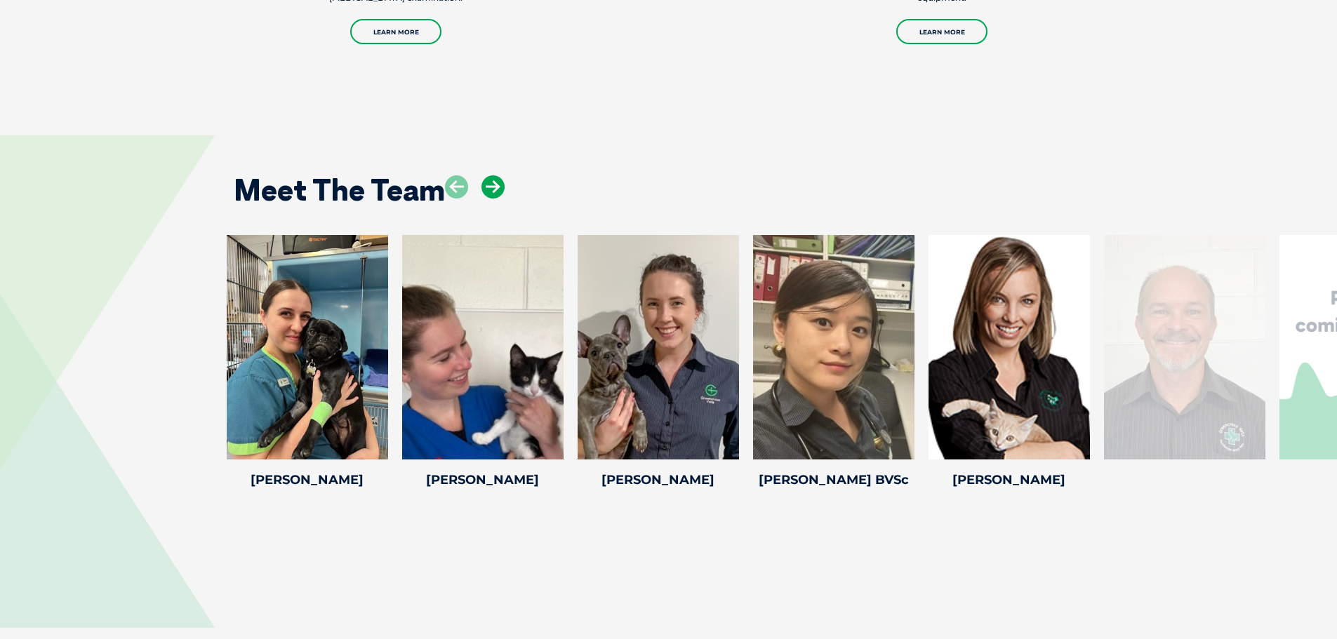
click at [493, 175] on icon at bounding box center [492, 186] width 23 height 23
